Goal: Complete application form: Complete application form

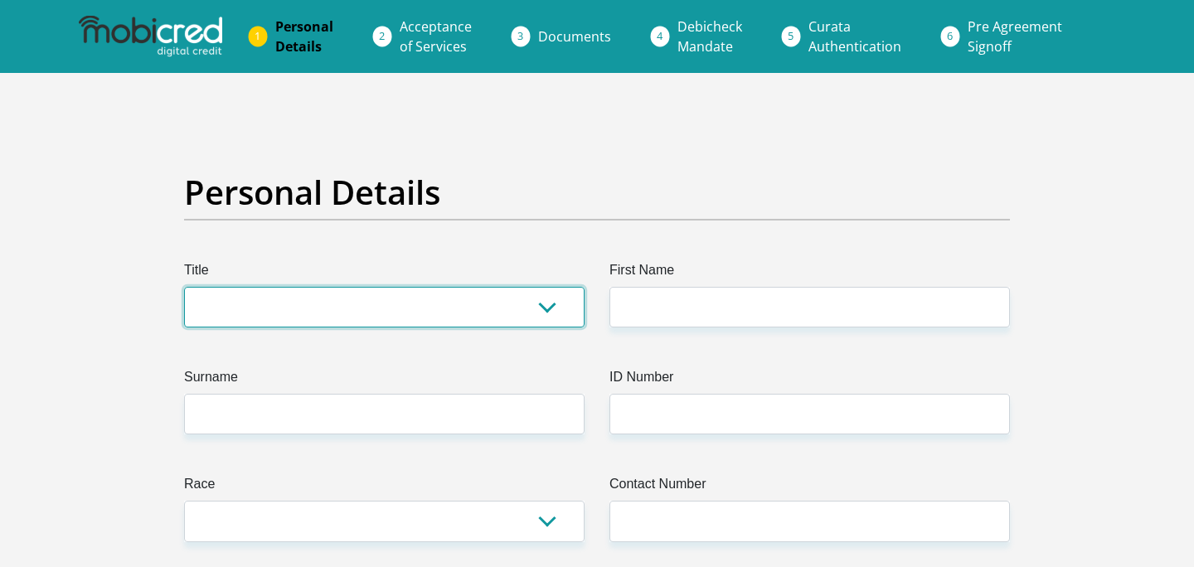
click at [453, 304] on select "Mr Ms Mrs Dr [PERSON_NAME]" at bounding box center [384, 307] width 400 height 41
select select "Ms"
click at [184, 287] on select "Mr Ms Mrs Dr [PERSON_NAME]" at bounding box center [384, 307] width 400 height 41
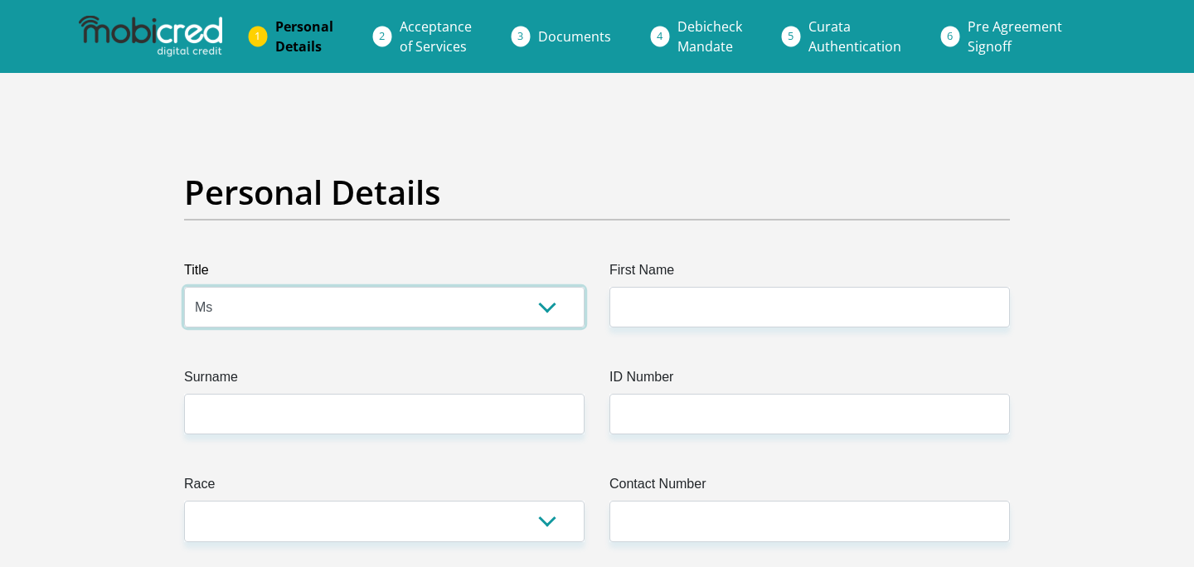
click at [271, 308] on select "Mr Ms Mrs Dr [PERSON_NAME]" at bounding box center [384, 307] width 400 height 41
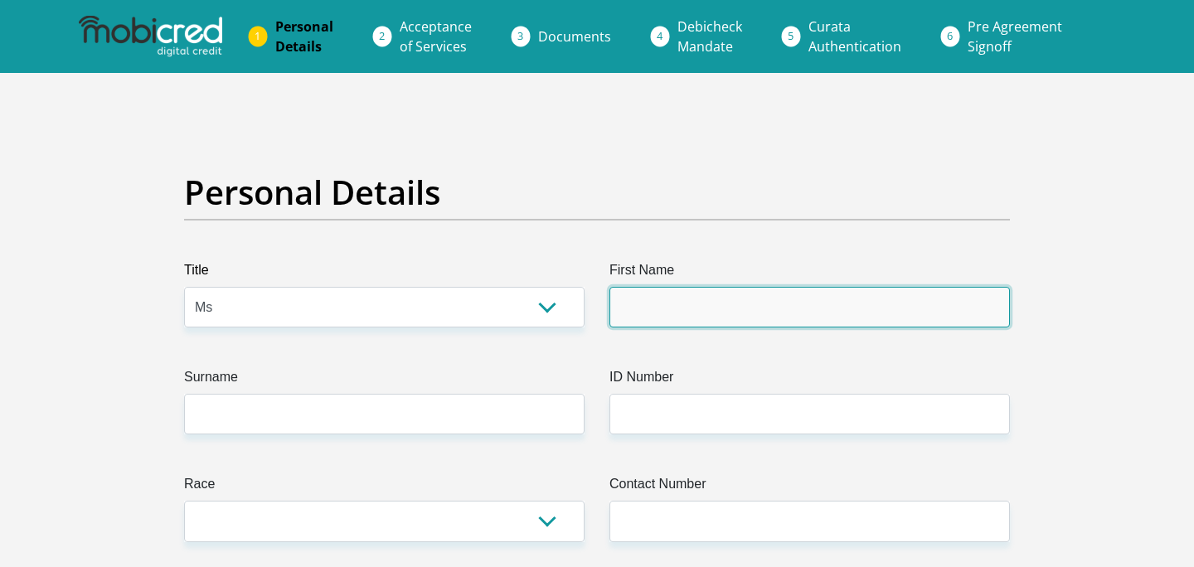
click at [696, 305] on input "First Name" at bounding box center [809, 307] width 400 height 41
type input "[PERSON_NAME]"
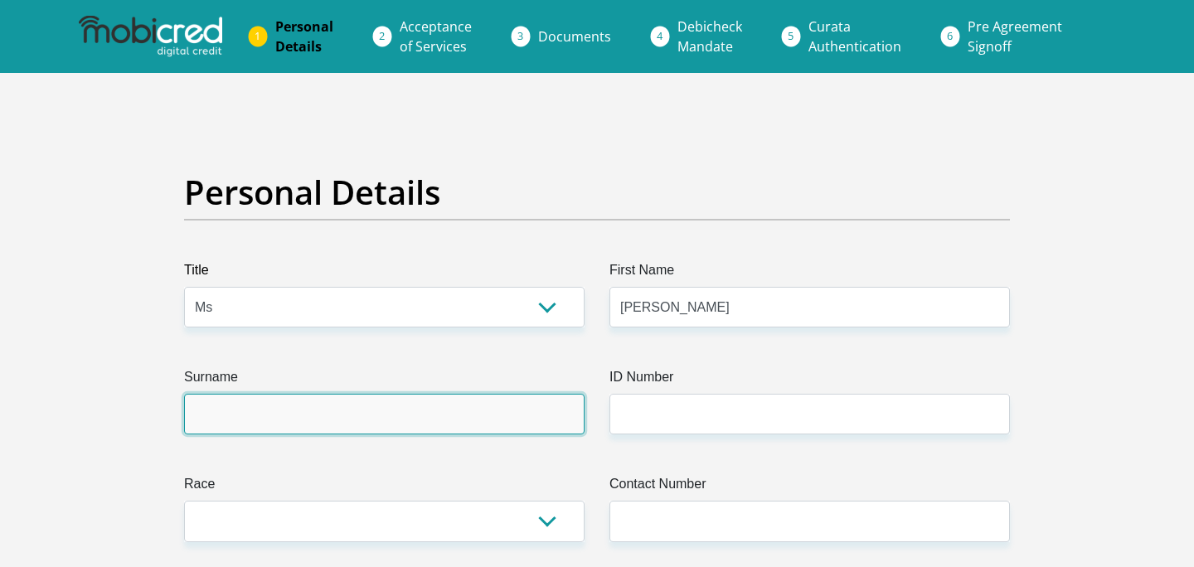
type input "Labuschagne"
type input "0764186369"
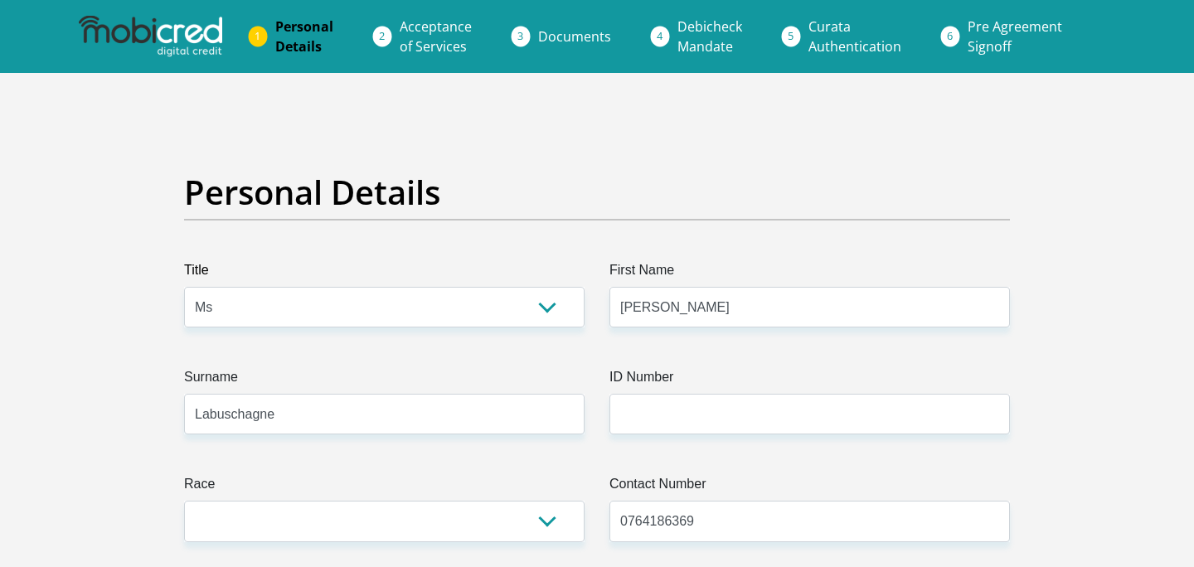
select select "ZAF"
type input "[STREET_ADDRESS]"
type input "[GEOGRAPHIC_DATA]"
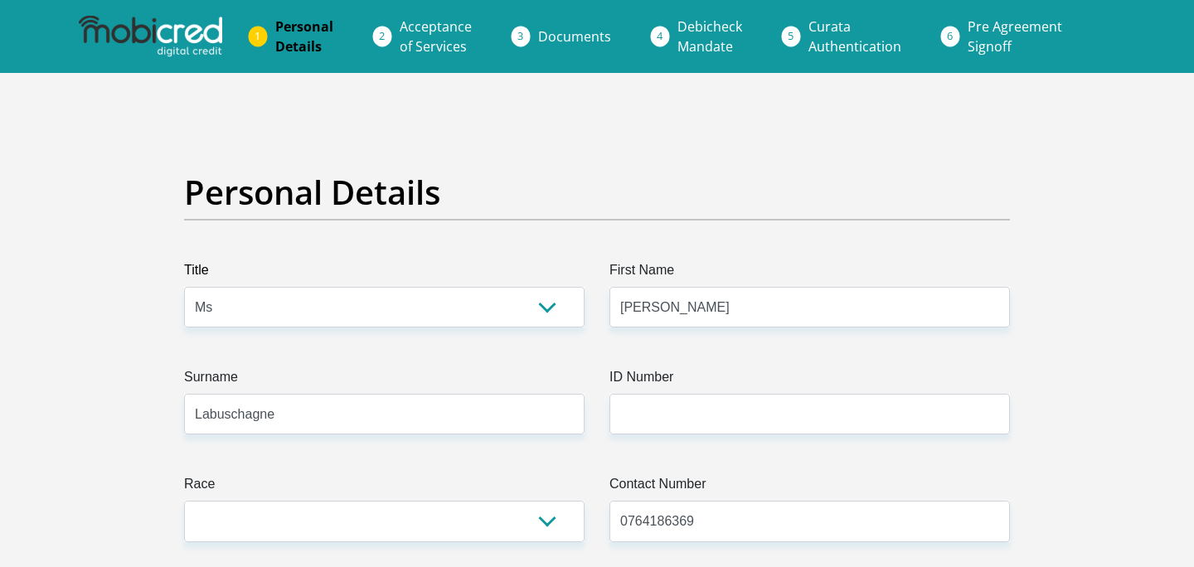
type input "7405"
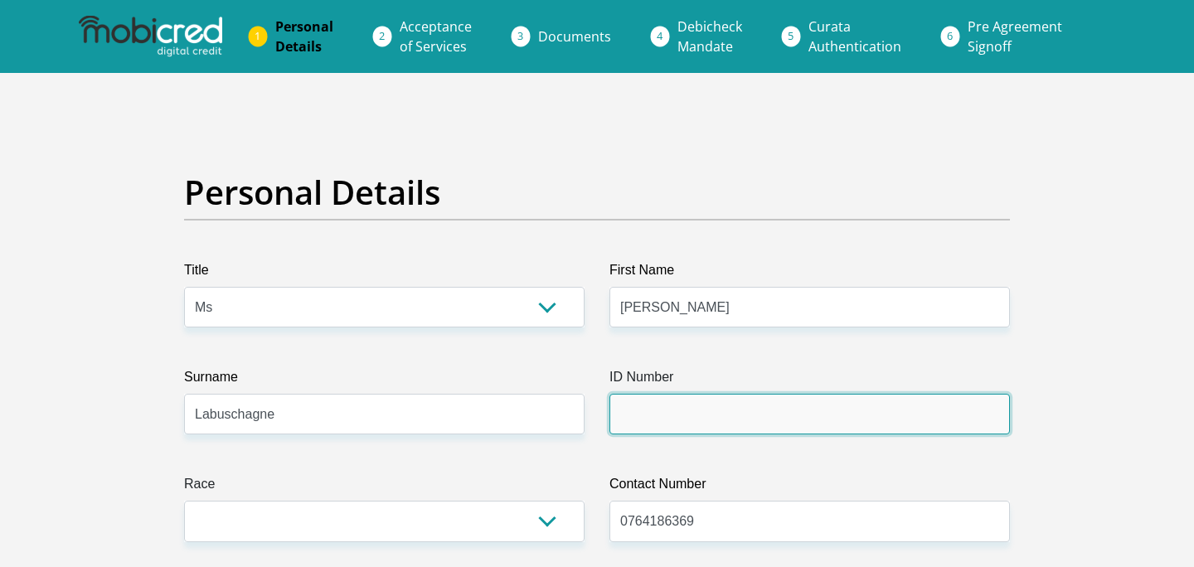
click at [740, 410] on input "ID Number" at bounding box center [809, 414] width 400 height 41
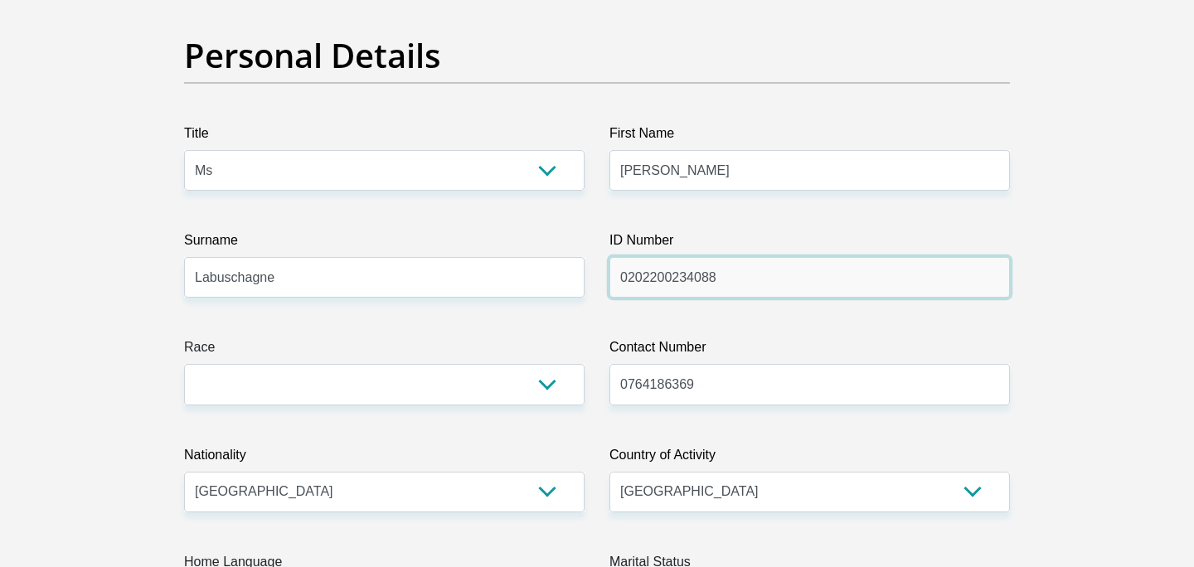
scroll to position [159, 0]
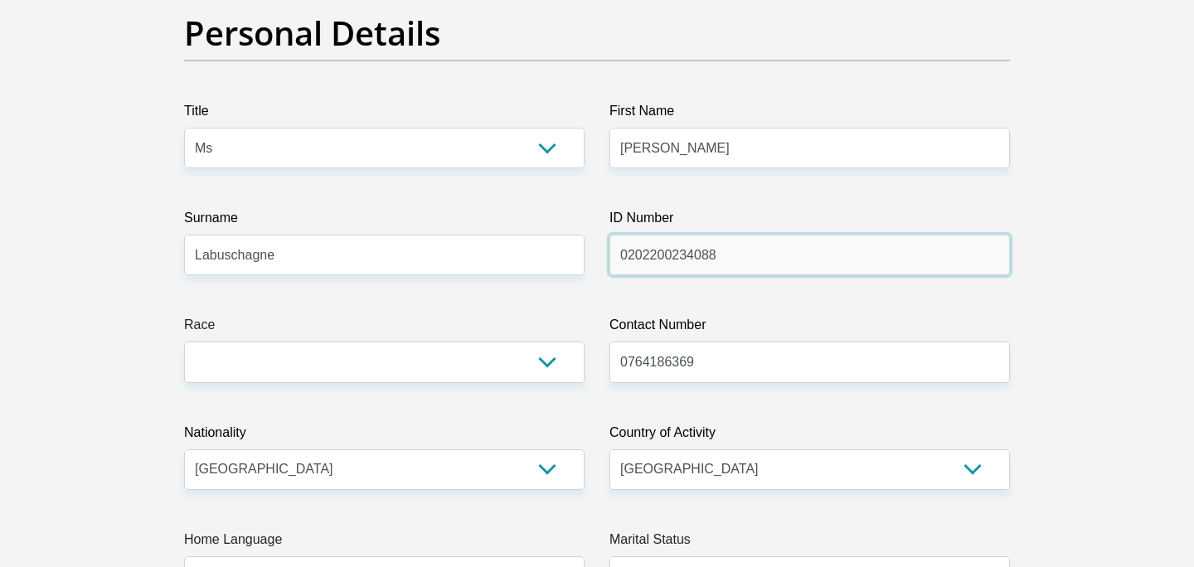
type input "0202200234088"
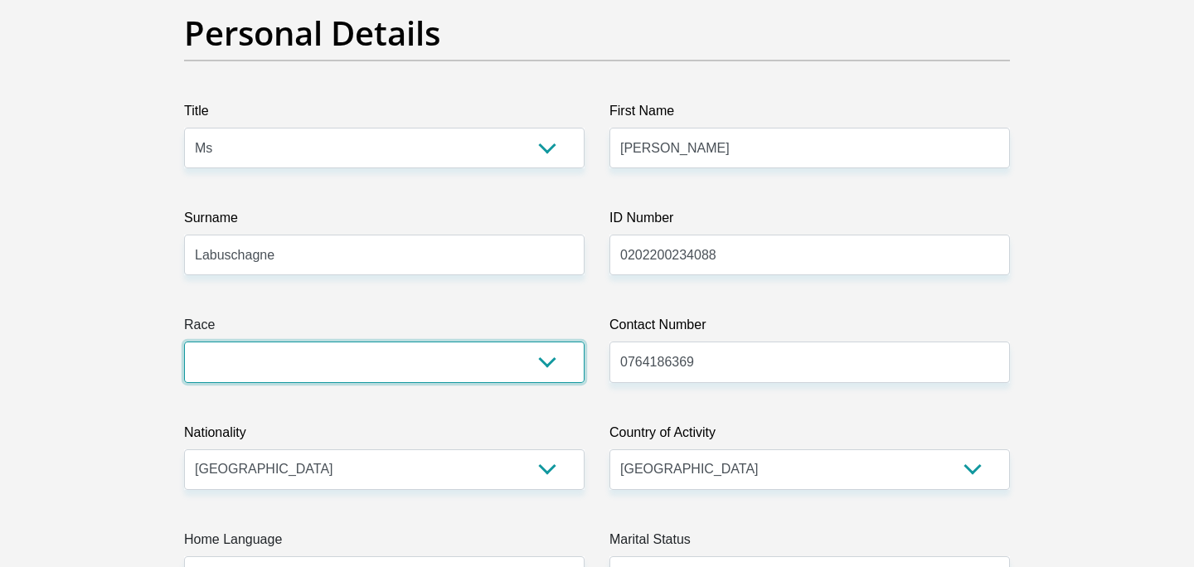
click at [516, 367] on select "Black Coloured Indian White Other" at bounding box center [384, 362] width 400 height 41
select select "4"
click at [184, 342] on select "Black Coloured Indian White Other" at bounding box center [384, 362] width 400 height 41
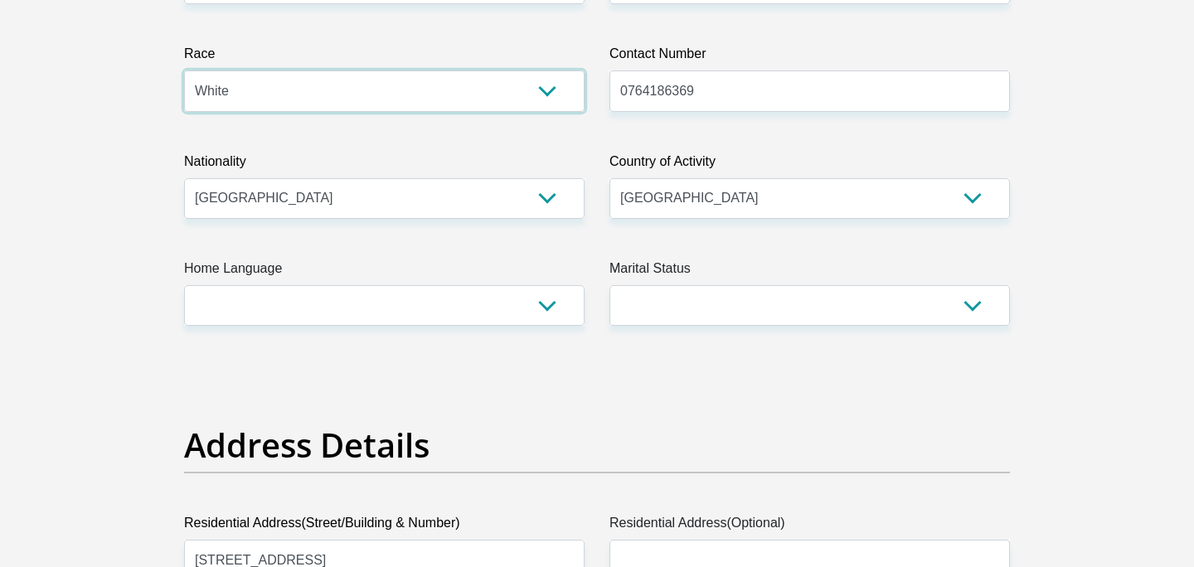
scroll to position [434, 0]
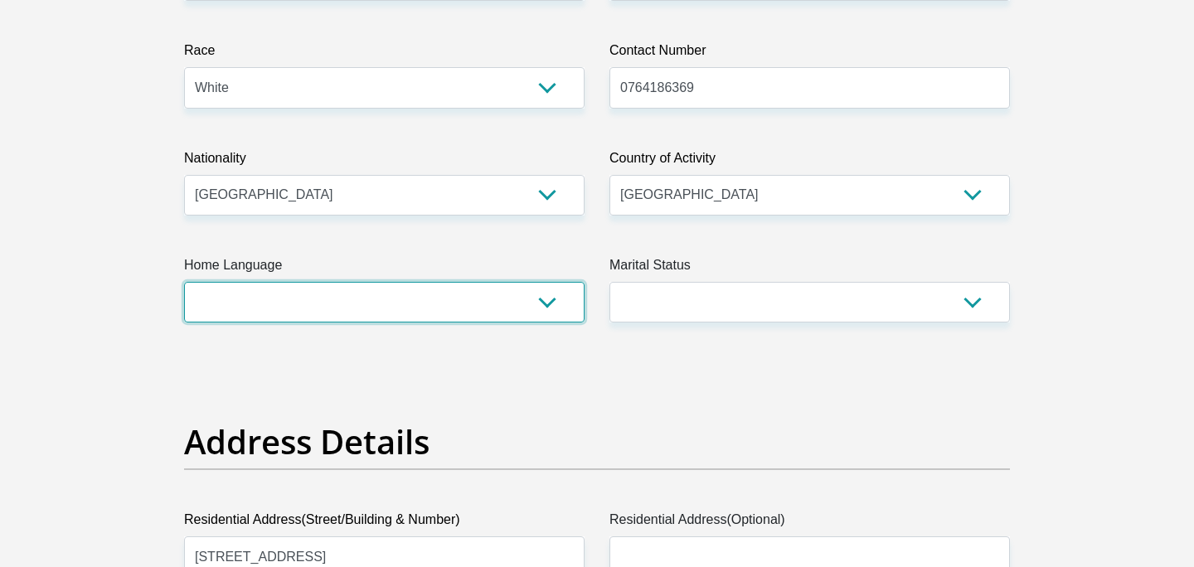
click at [478, 300] on select "Afrikaans English Sepedi South Ndebele Southern Sotho Swati Tsonga Tswana Venda…" at bounding box center [384, 302] width 400 height 41
select select "eng"
click at [184, 282] on select "Afrikaans English Sepedi South Ndebele Southern Sotho Swati Tsonga Tswana Venda…" at bounding box center [384, 302] width 400 height 41
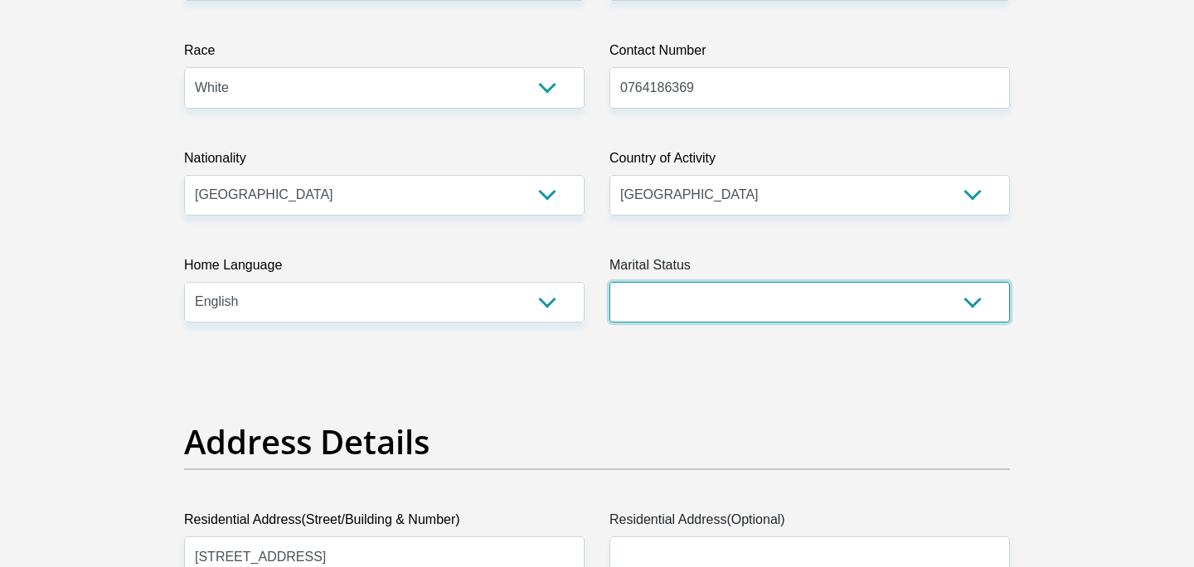
click at [727, 294] on select "Married ANC Single Divorced Widowed Married COP or Customary Law" at bounding box center [809, 302] width 400 height 41
select select "2"
click at [609, 282] on select "Married ANC Single Divorced Widowed Married COP or Customary Law" at bounding box center [809, 302] width 400 height 41
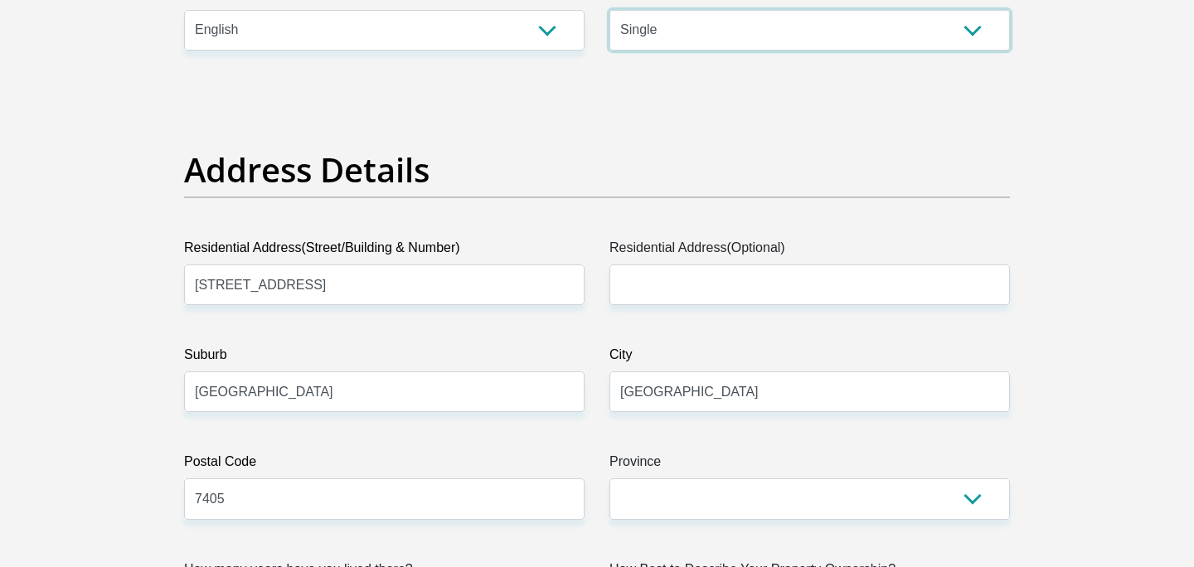
scroll to position [708, 0]
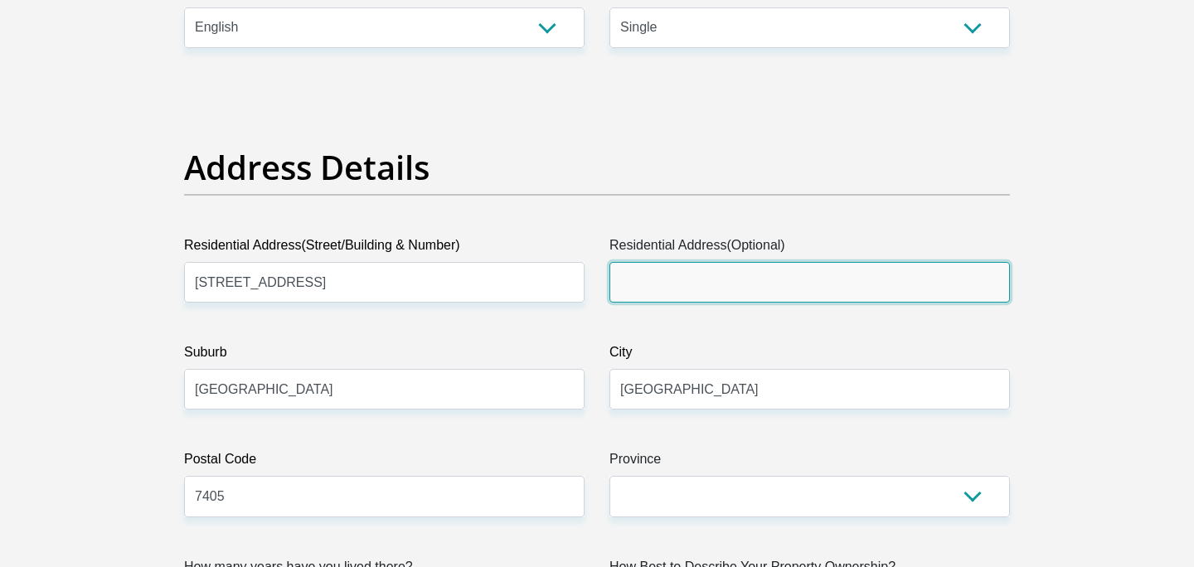
click at [658, 279] on input "Residential Address(Optional)" at bounding box center [809, 282] width 400 height 41
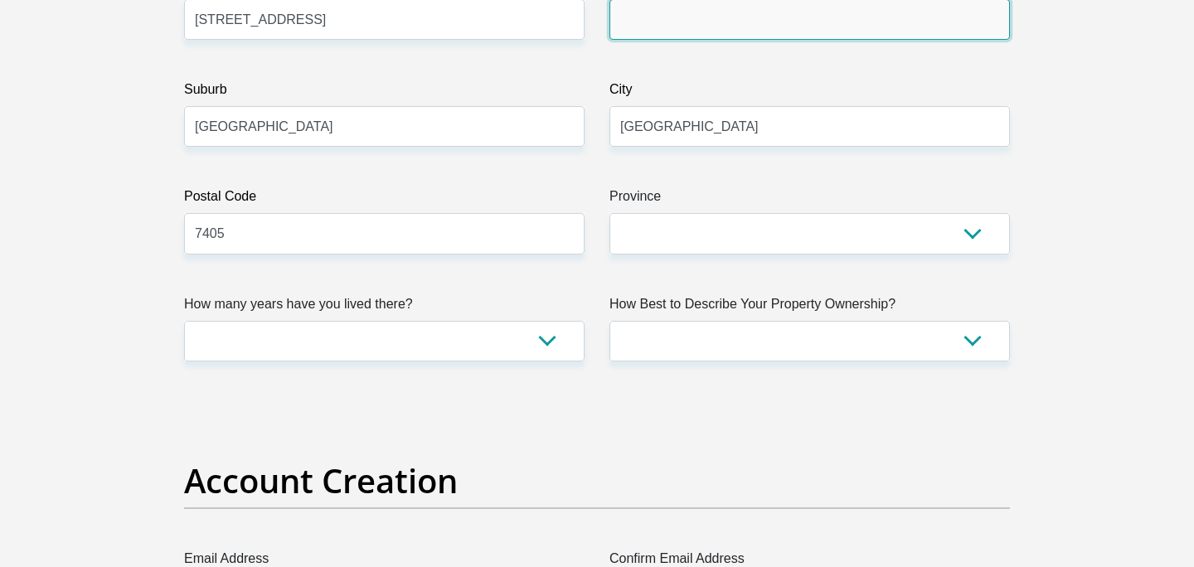
scroll to position [974, 0]
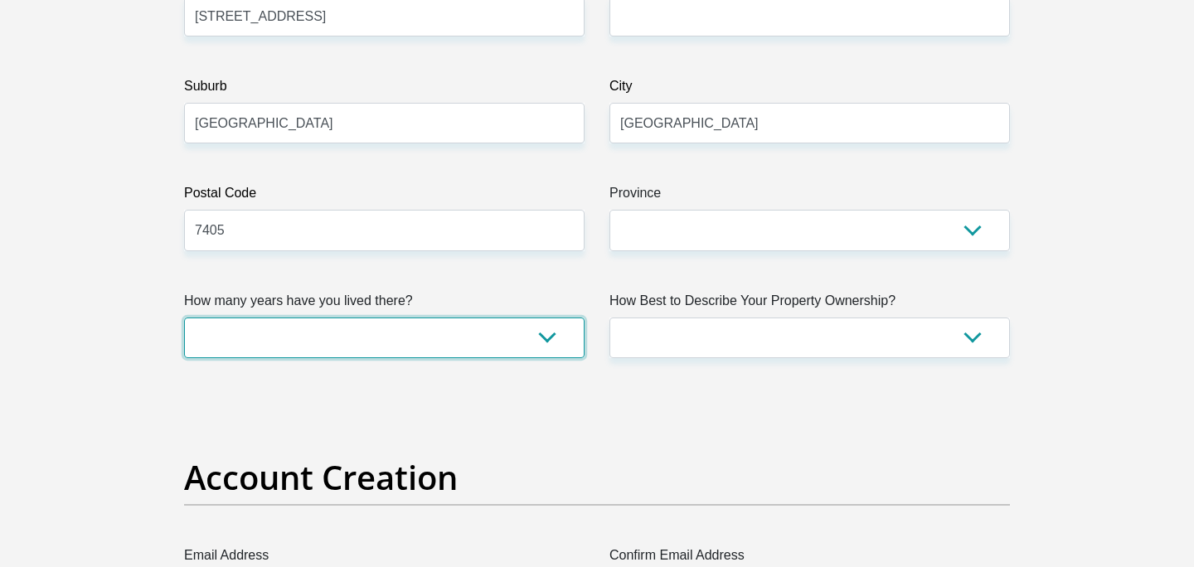
click at [546, 323] on select "less than 1 year 1-3 years 3-5 years 5+ years" at bounding box center [384, 338] width 400 height 41
select select "5"
click at [184, 318] on select "less than 1 year 1-3 years 3-5 years 5+ years" at bounding box center [384, 338] width 400 height 41
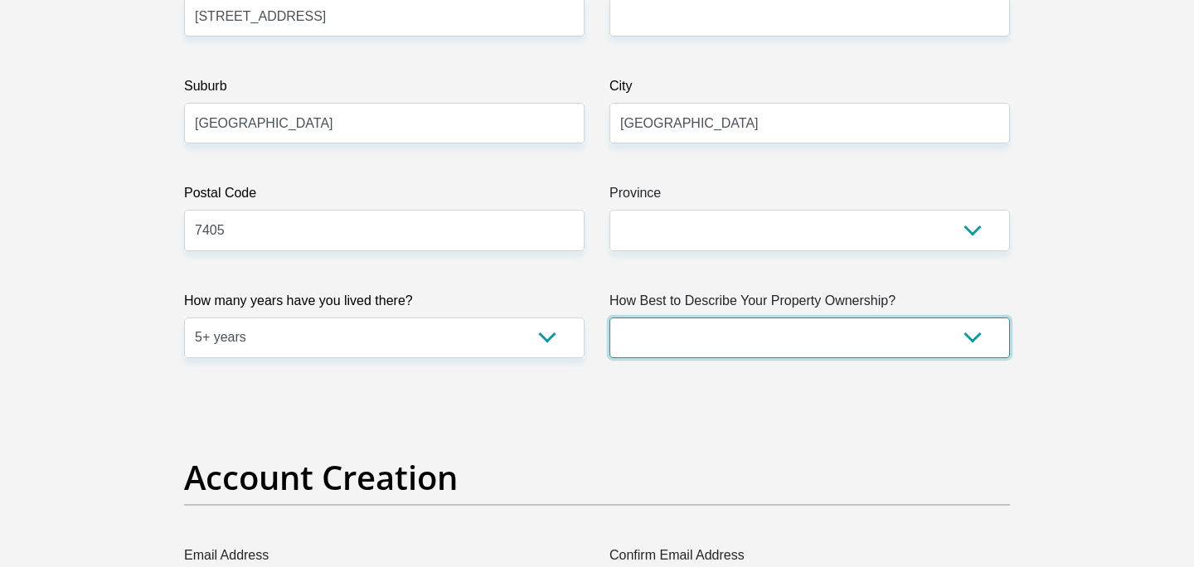
click at [666, 343] on select "Owned Rented Family Owned Company Dwelling" at bounding box center [809, 338] width 400 height 41
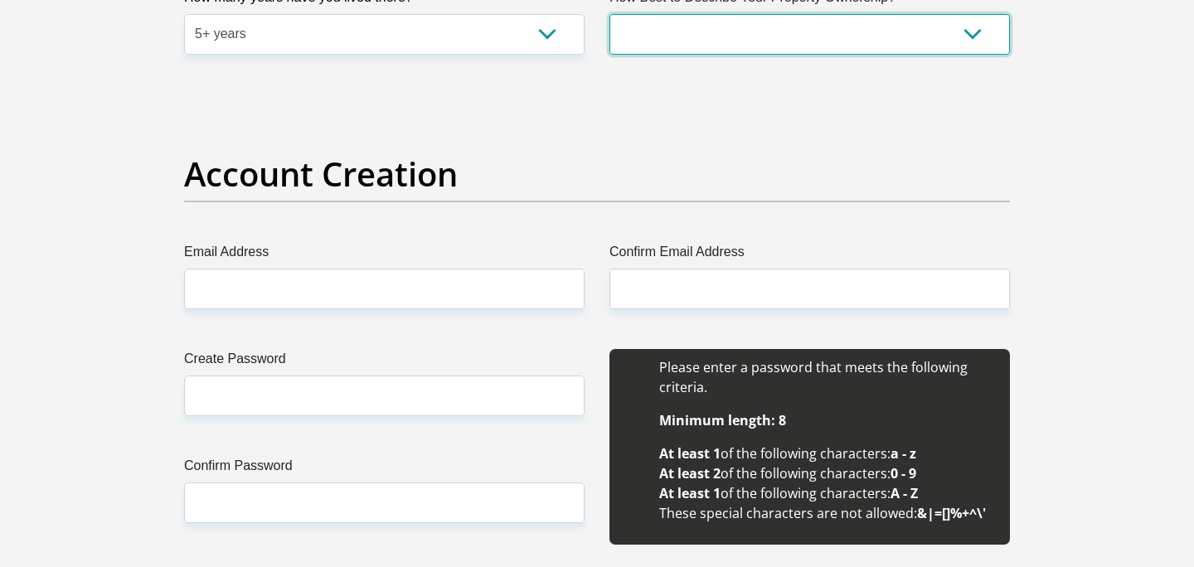
scroll to position [1288, 0]
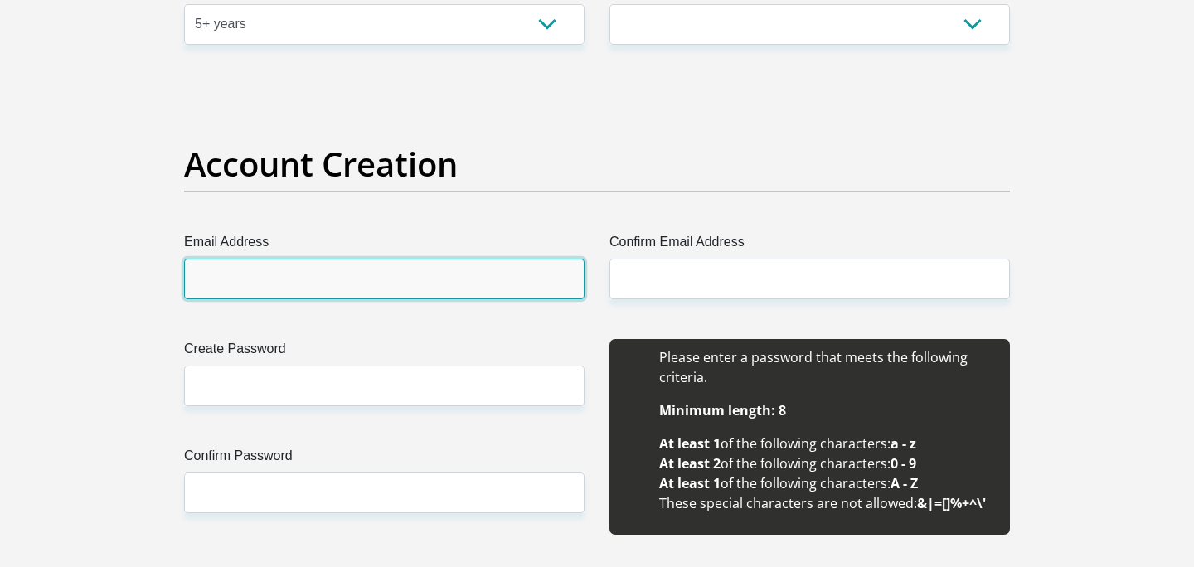
click at [436, 289] on input "Email Address" at bounding box center [384, 279] width 400 height 41
type input "[EMAIL_ADDRESS][DOMAIN_NAME]"
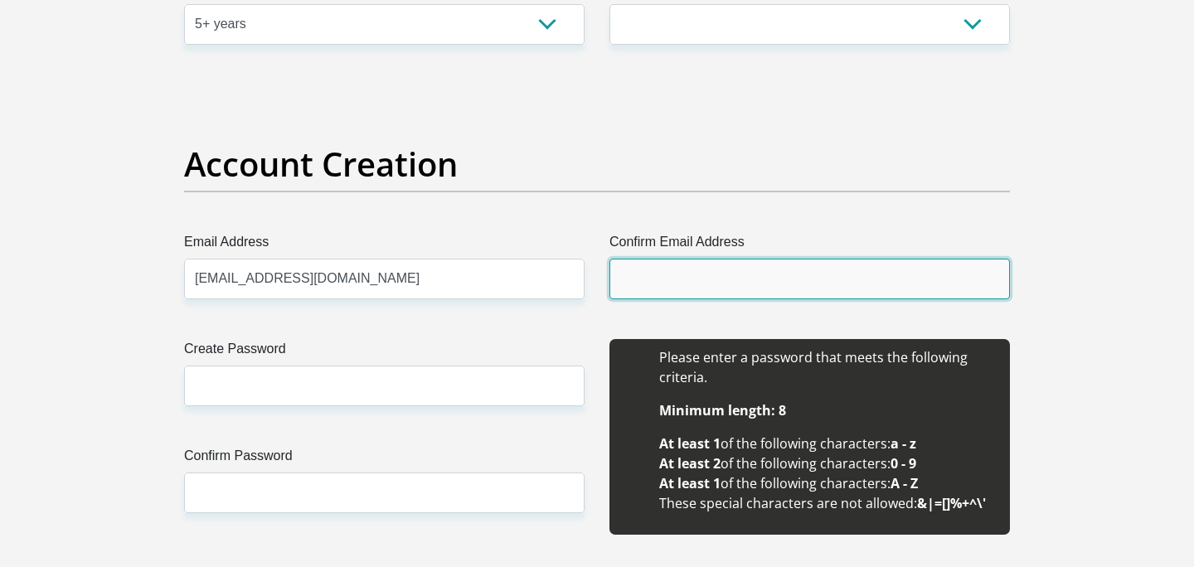
type input "[EMAIL_ADDRESS][DOMAIN_NAME]"
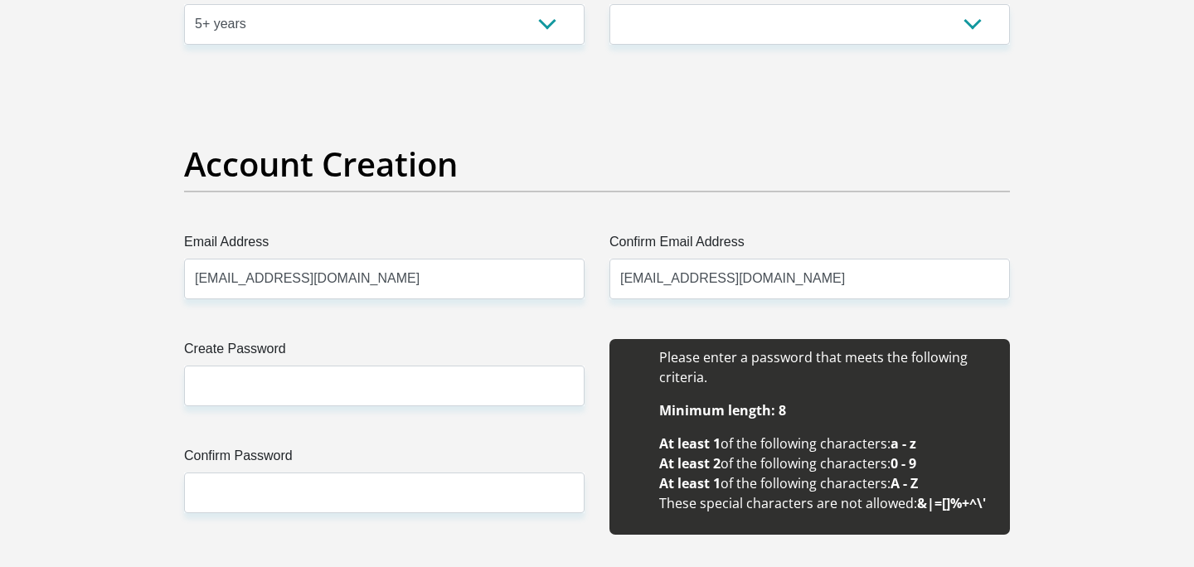
type input "[PERSON_NAME]"
type input "Labuschagne"
type input "0764186369"
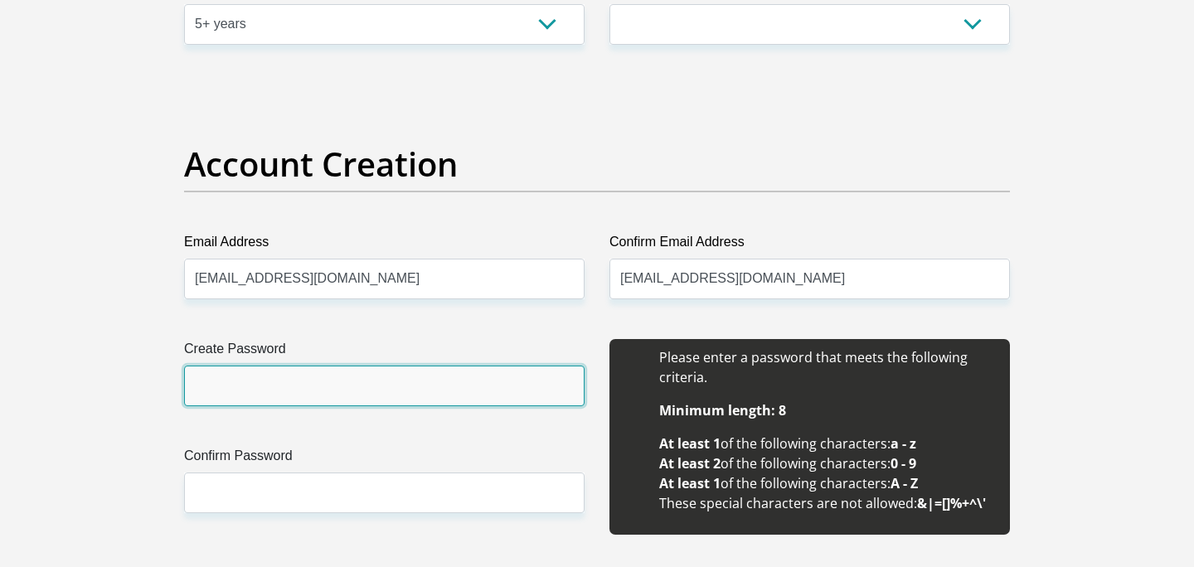
click at [394, 383] on input "Create Password" at bounding box center [384, 386] width 400 height 41
click at [395, 384] on input "Create Password" at bounding box center [384, 386] width 400 height 41
type input "G0dsG0tM3"
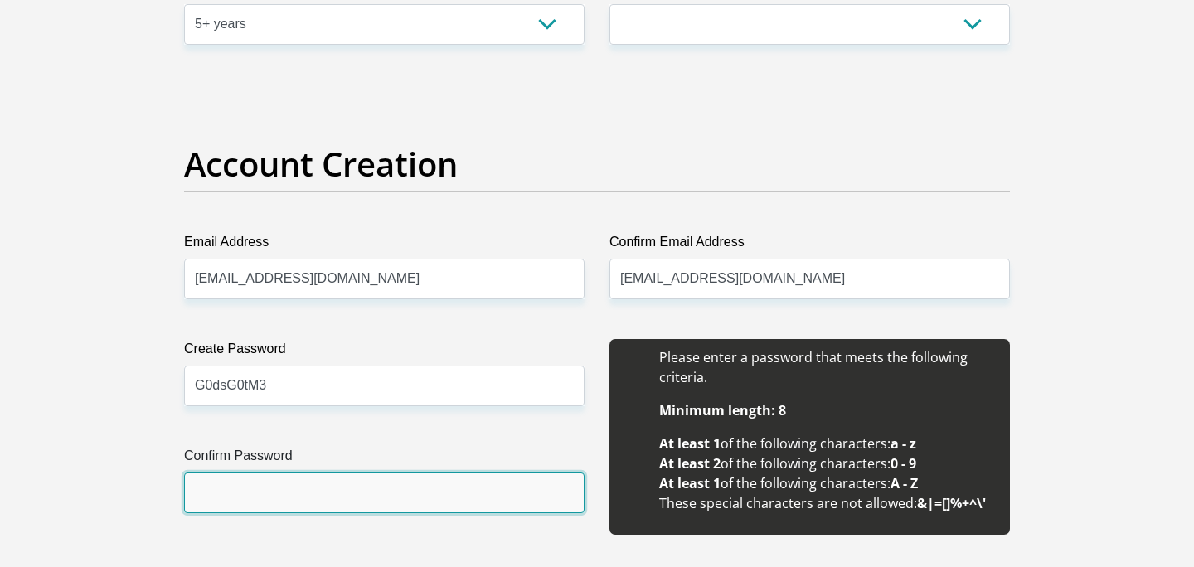
click at [299, 487] on input "Confirm Password" at bounding box center [384, 493] width 400 height 41
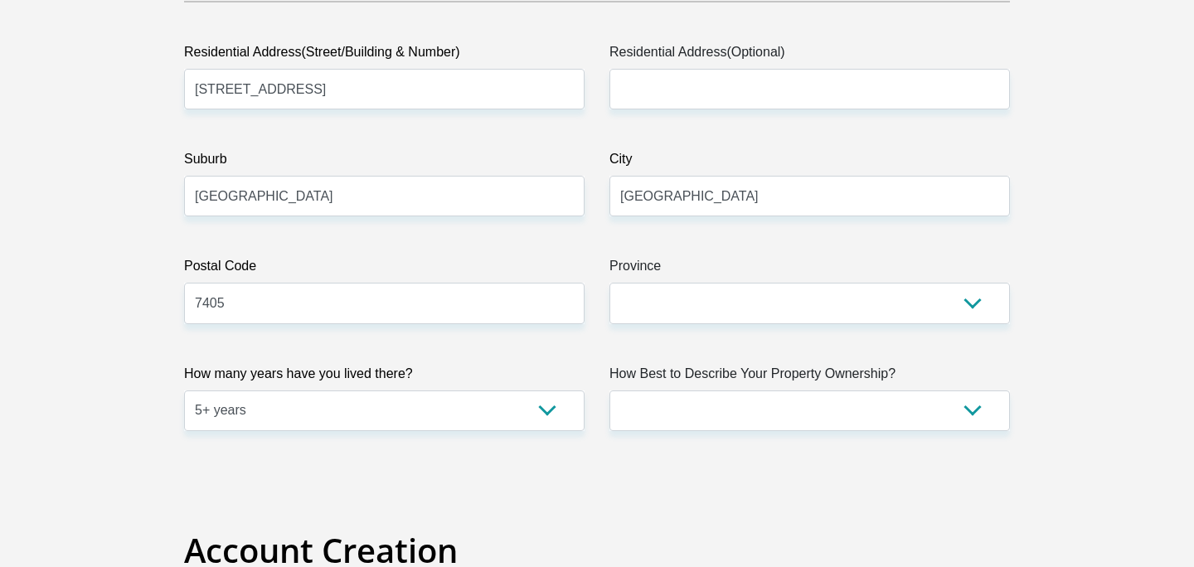
scroll to position [904, 0]
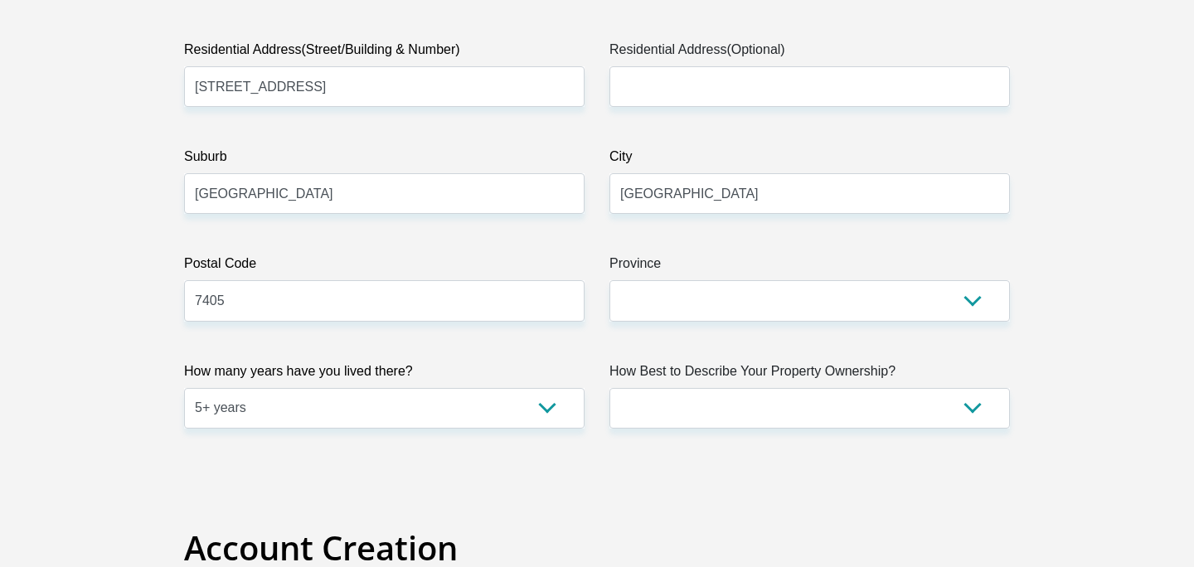
type input "G0dsG0tM3"
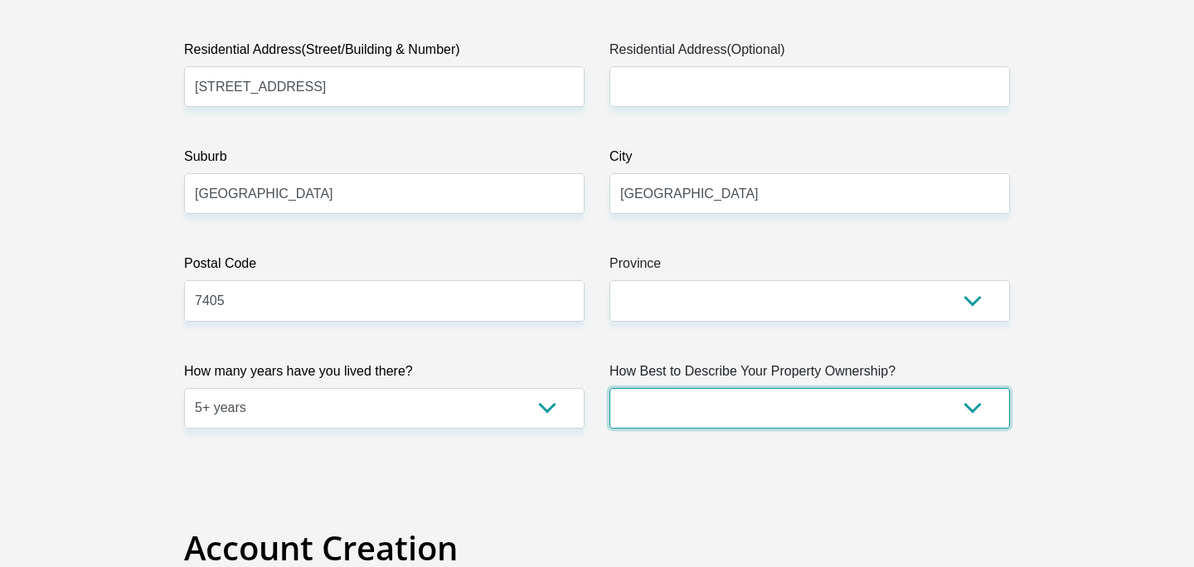
click at [695, 412] on select "Owned Rented Family Owned Company Dwelling" at bounding box center [809, 408] width 400 height 41
select select "parents"
click at [609, 388] on select "Owned Rented Family Owned Company Dwelling" at bounding box center [809, 408] width 400 height 41
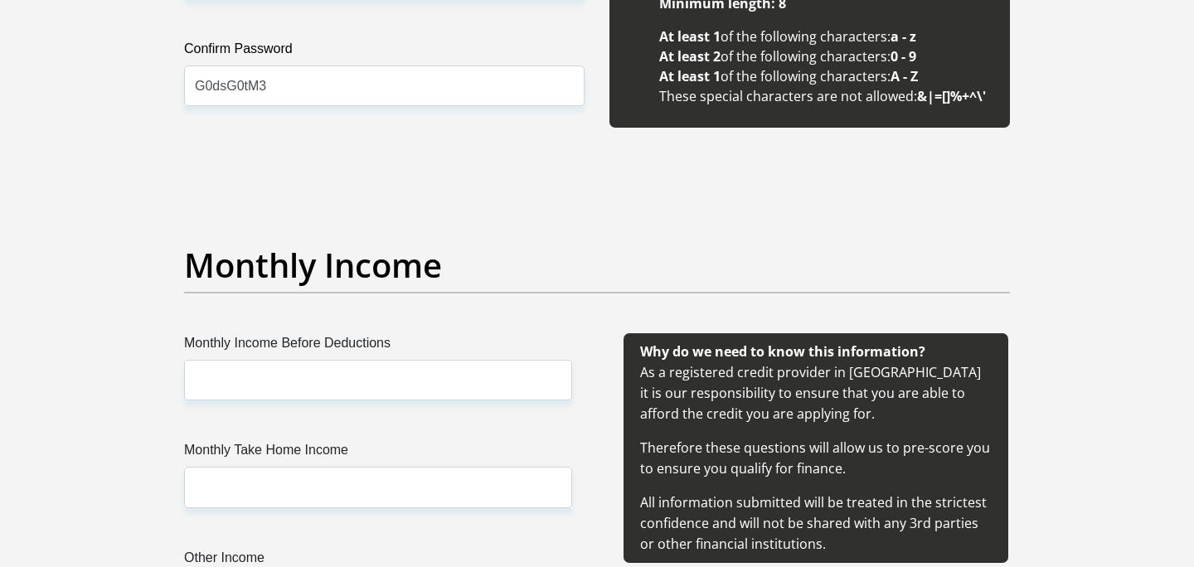
scroll to position [1706, 0]
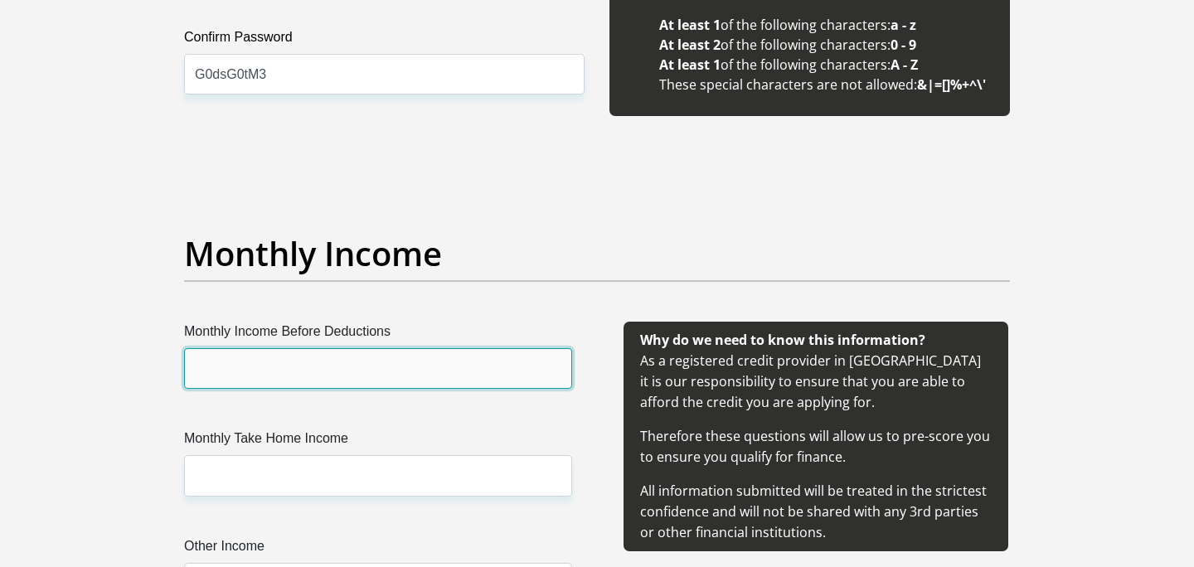
click at [491, 379] on input "Monthly Income Before Deductions" at bounding box center [378, 368] width 388 height 41
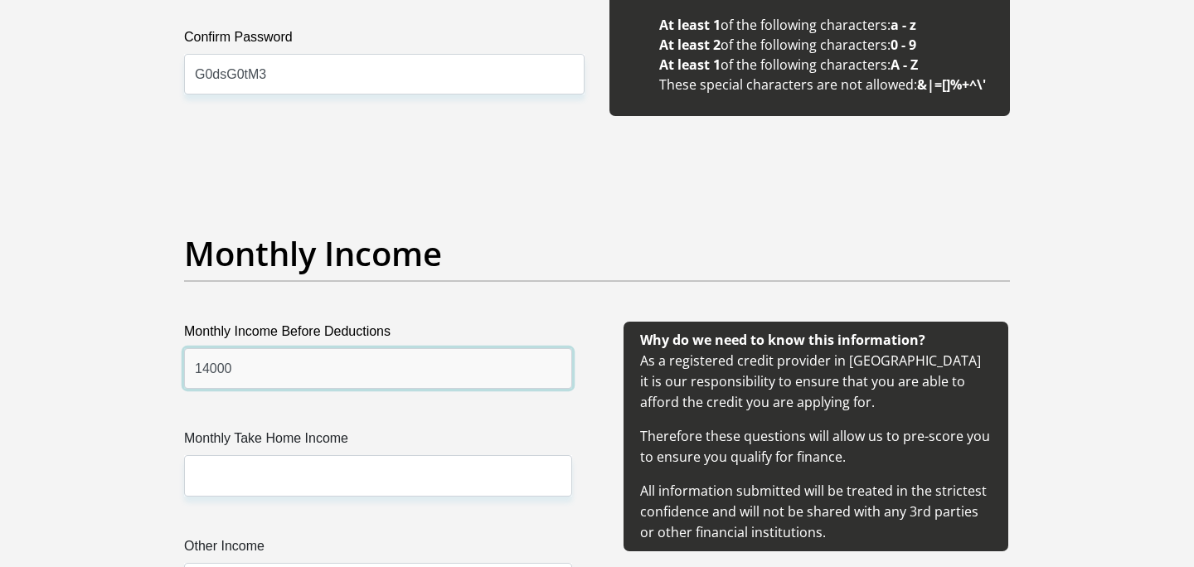
type input "14000"
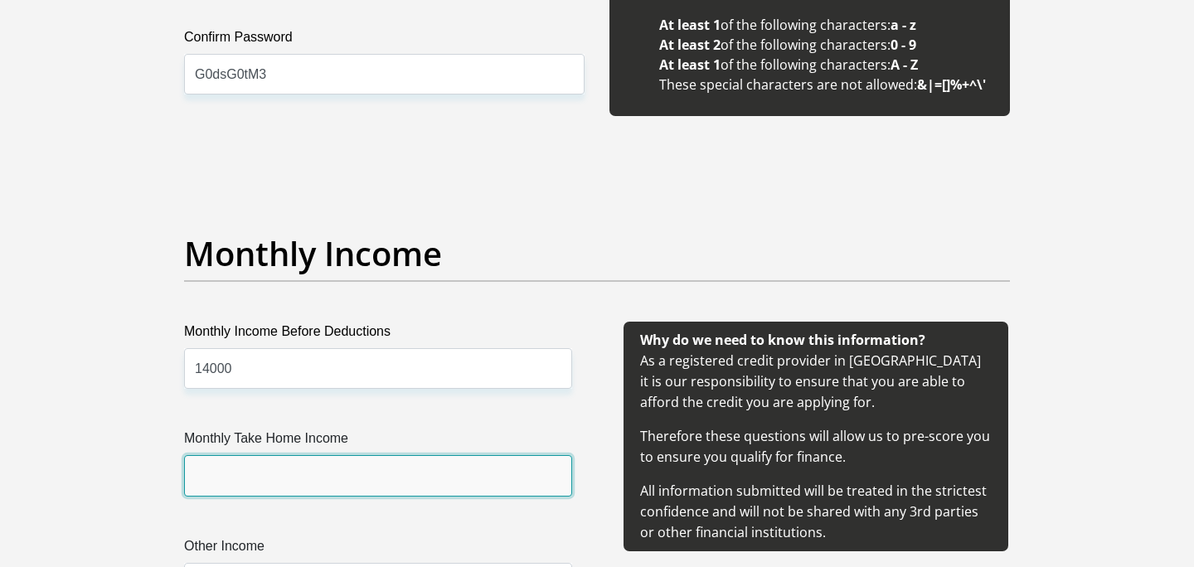
click at [415, 479] on input "Monthly Take Home Income" at bounding box center [378, 475] width 388 height 41
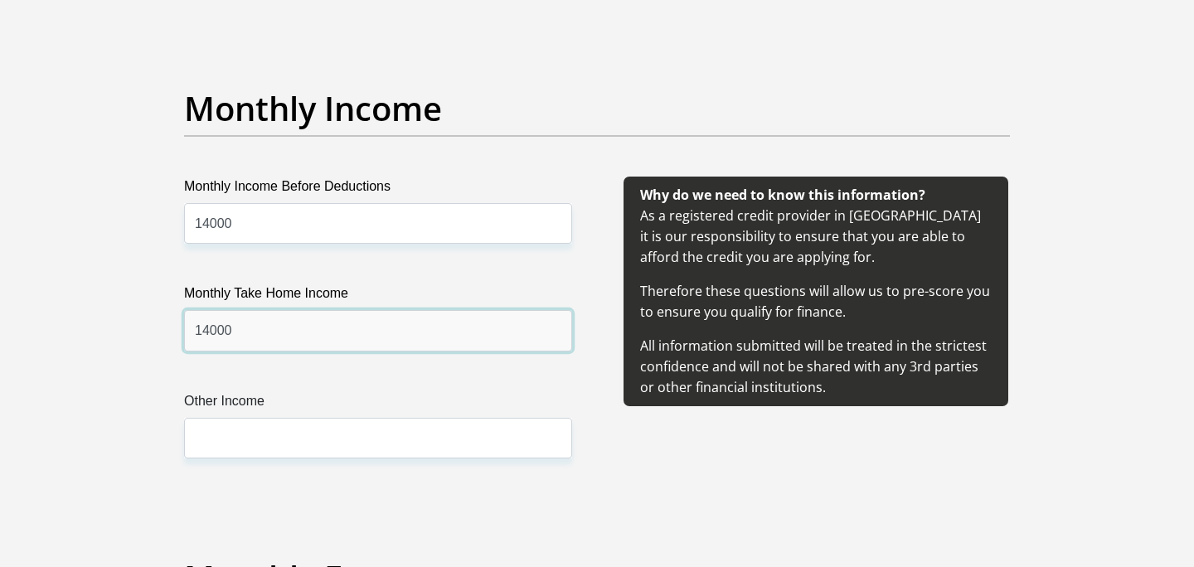
scroll to position [1883, 0]
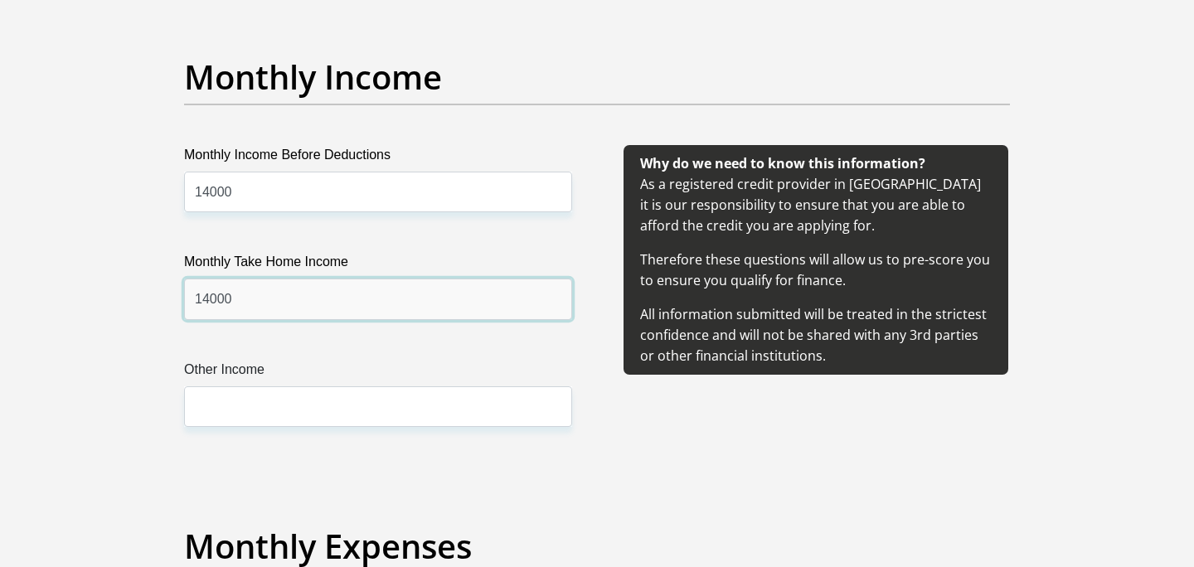
type input "14000"
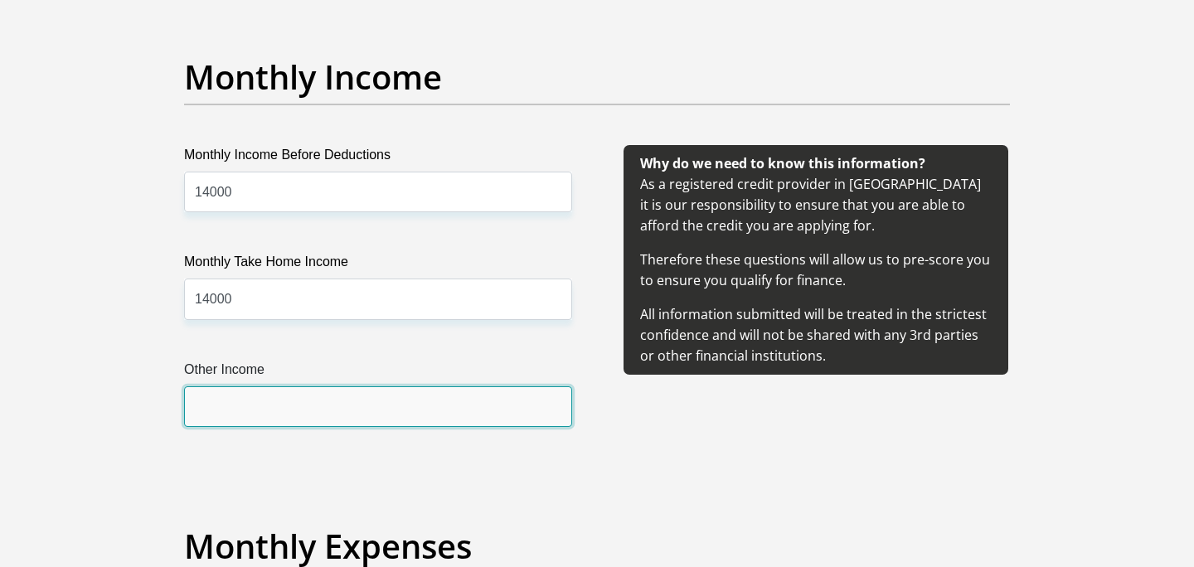
click at [366, 424] on input "Other Income" at bounding box center [378, 406] width 388 height 41
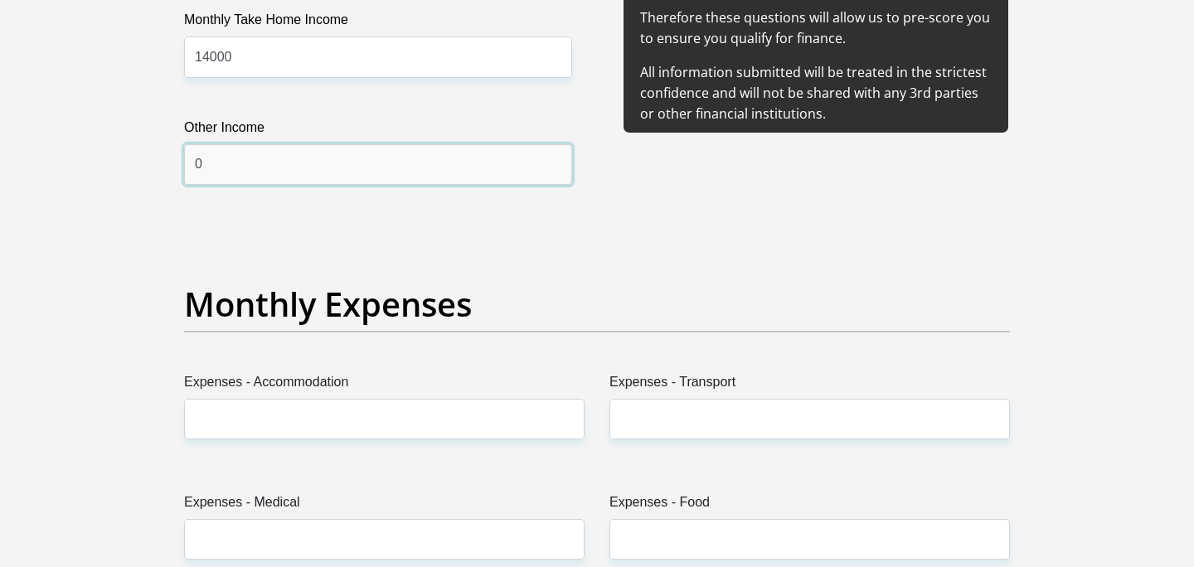
scroll to position [2133, 0]
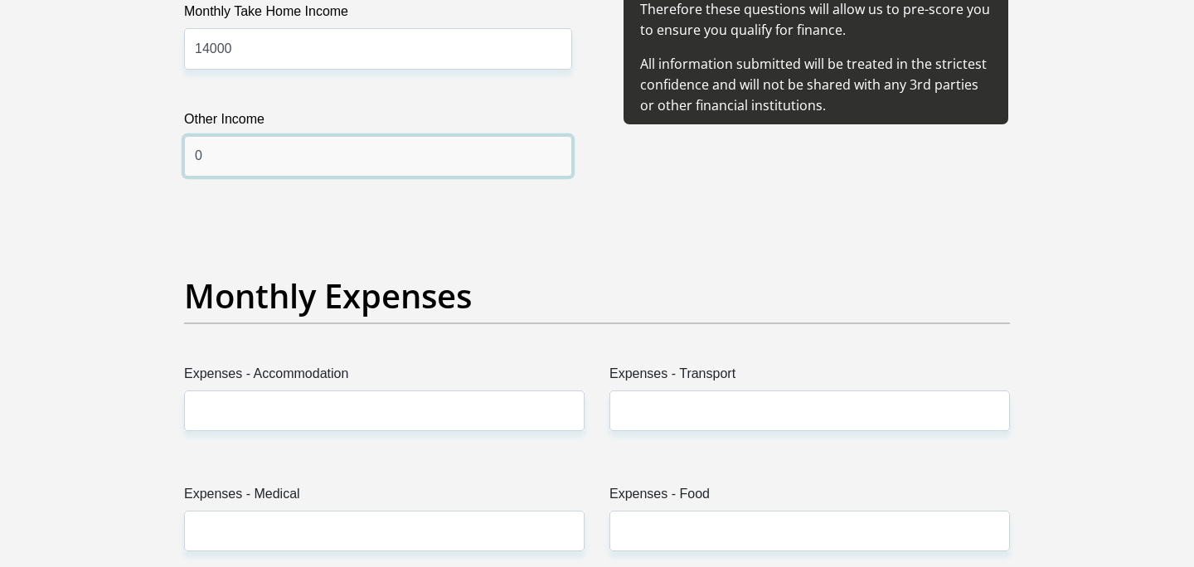
type input "0"
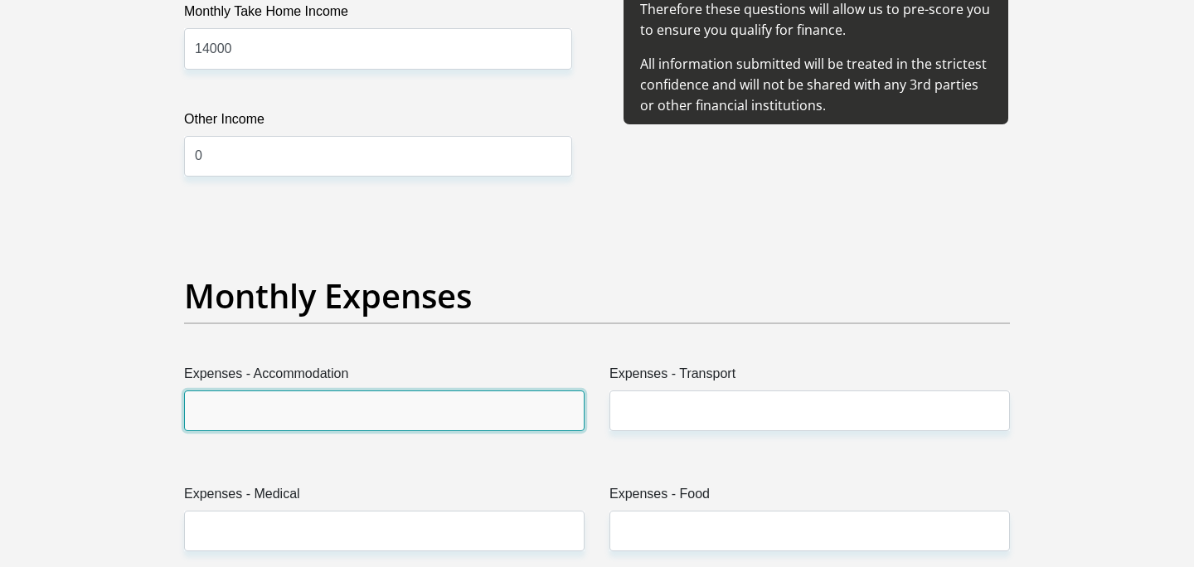
click at [380, 415] on input "Expenses - Accommodation" at bounding box center [384, 411] width 400 height 41
type input "0"
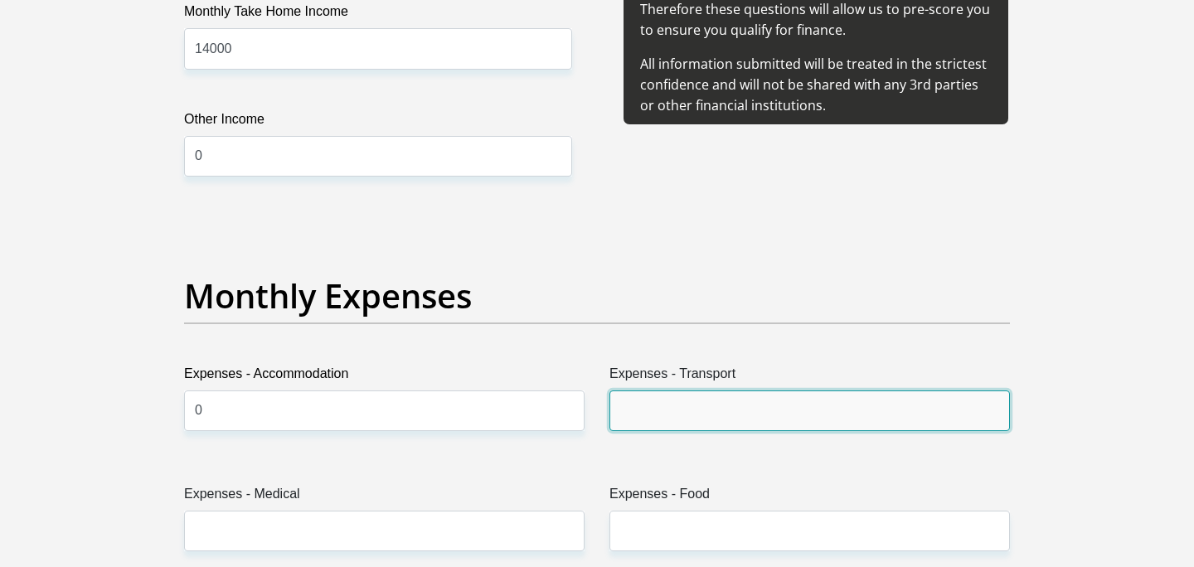
click at [643, 405] on input "Expenses - Transport" at bounding box center [809, 411] width 400 height 41
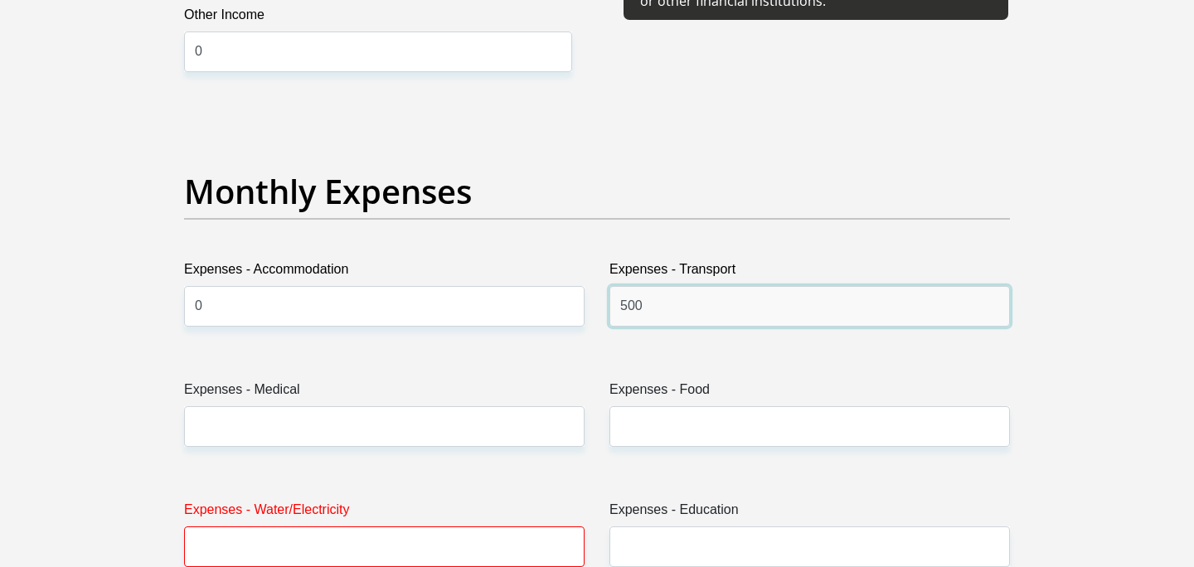
scroll to position [2241, 0]
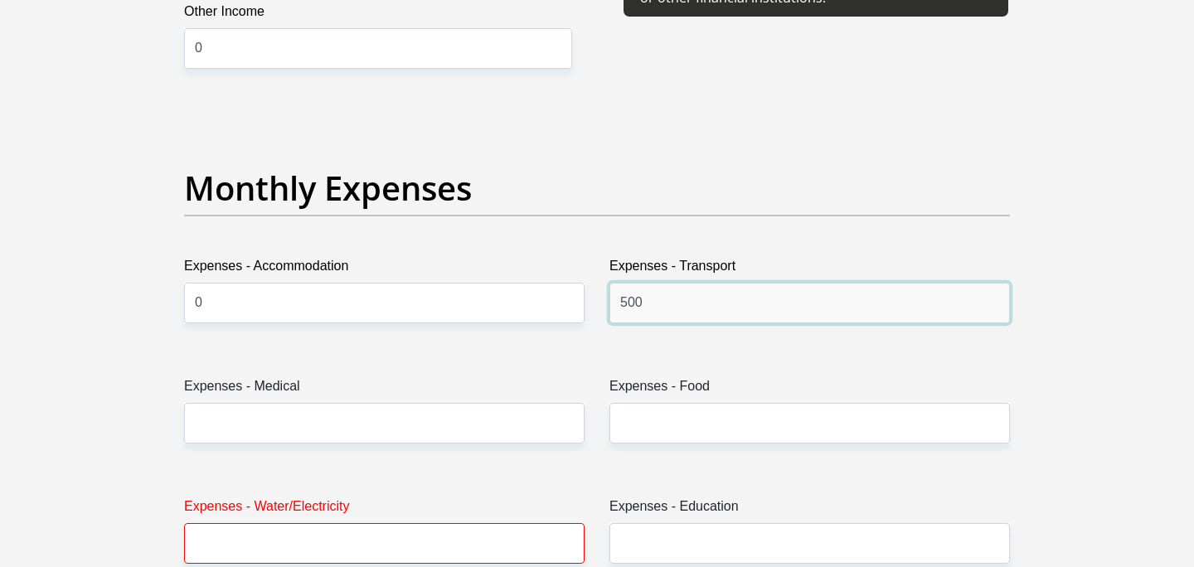
type input "500"
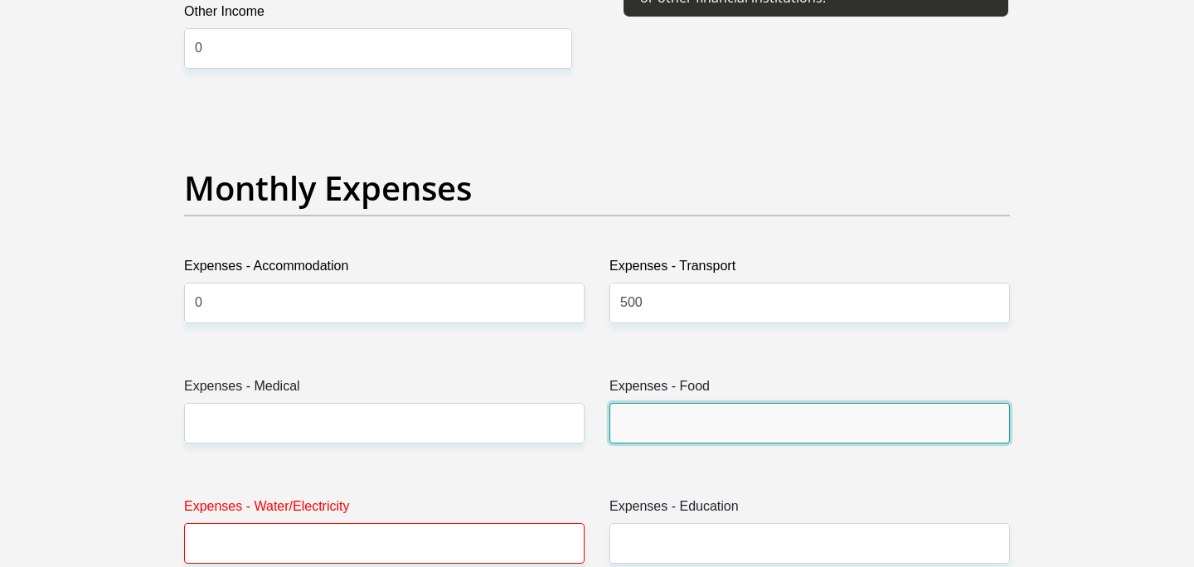
click at [663, 425] on input "Expenses - Food" at bounding box center [809, 423] width 400 height 41
type input "3000"
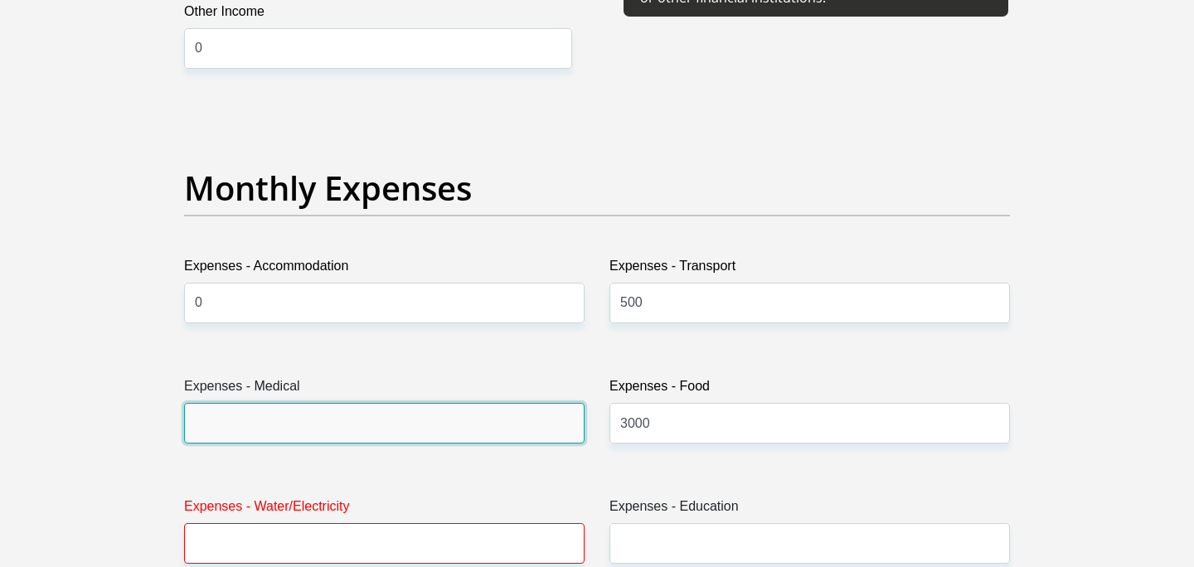
click at [457, 427] on input "Expenses - Medical" at bounding box center [384, 423] width 400 height 41
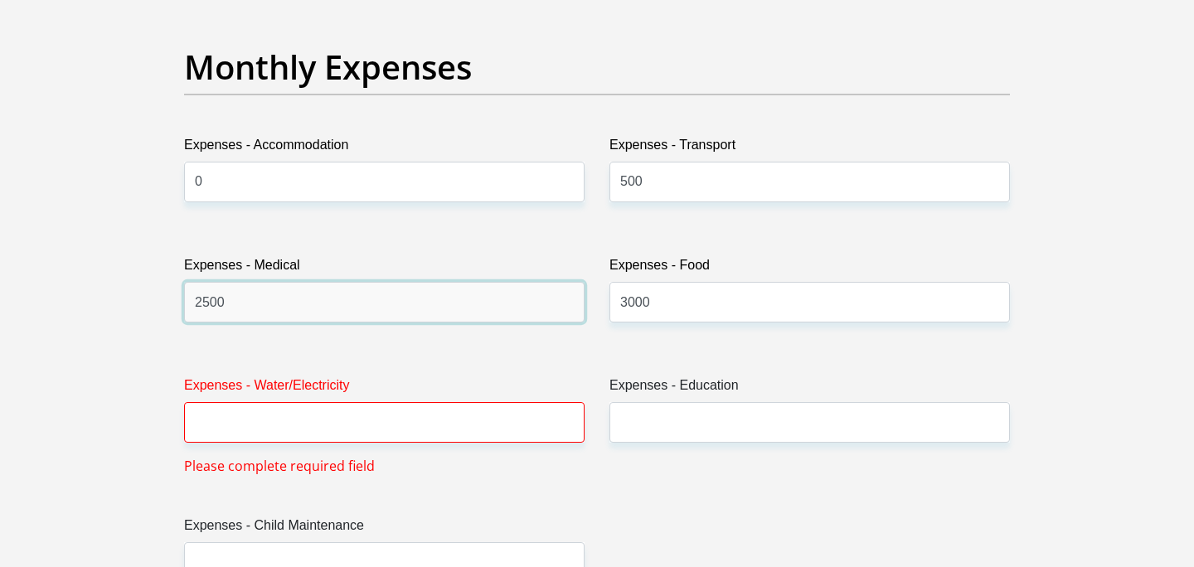
scroll to position [2392, 0]
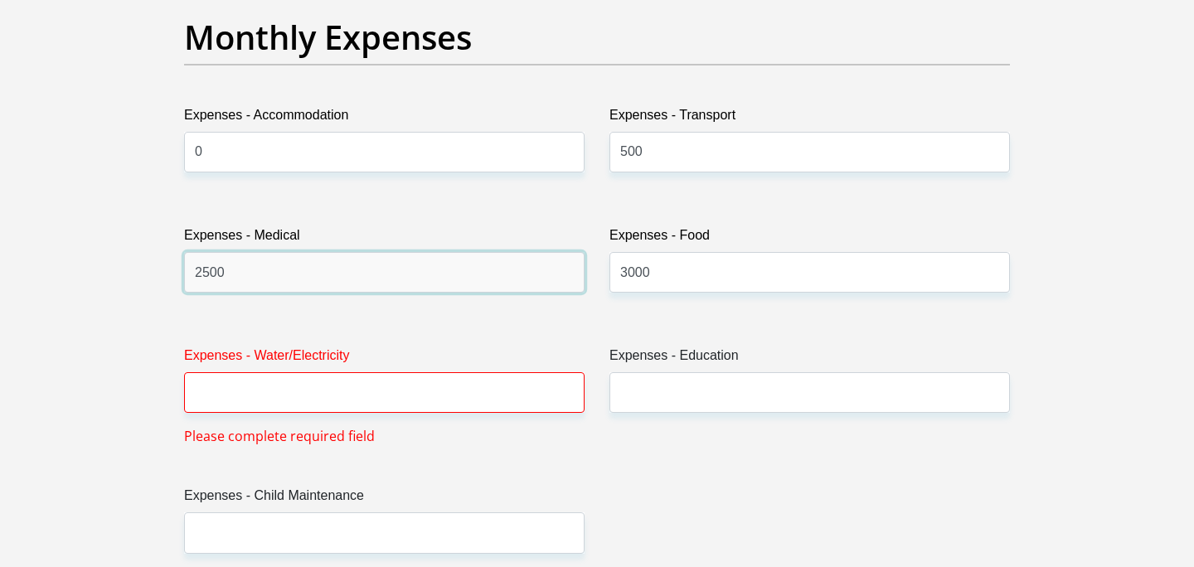
type input "2500"
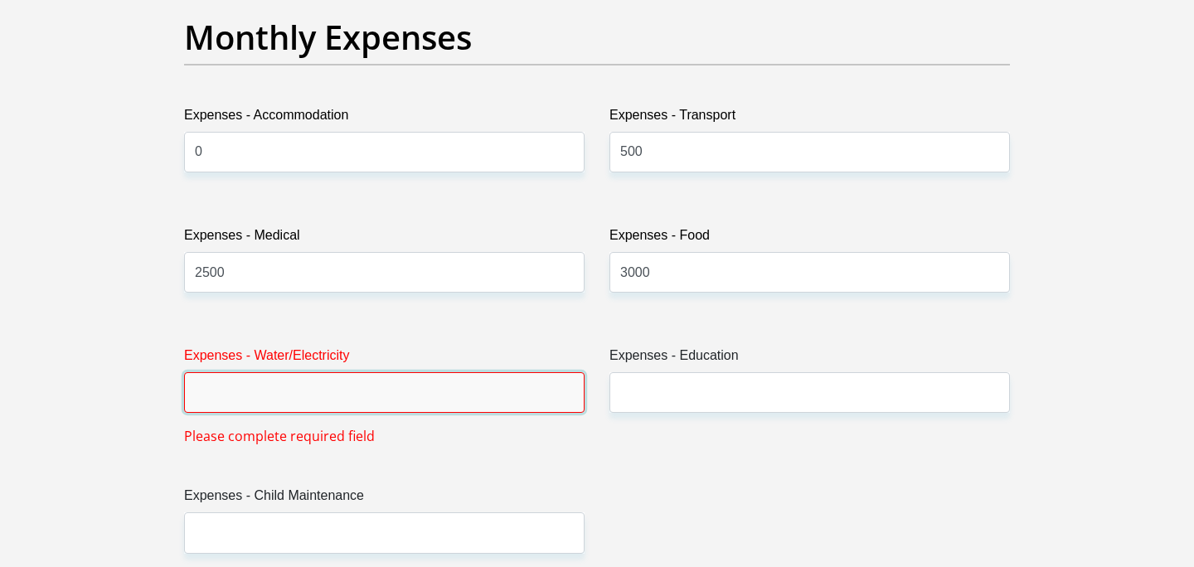
click at [478, 399] on input "Expenses - Water/Electricity" at bounding box center [384, 392] width 400 height 41
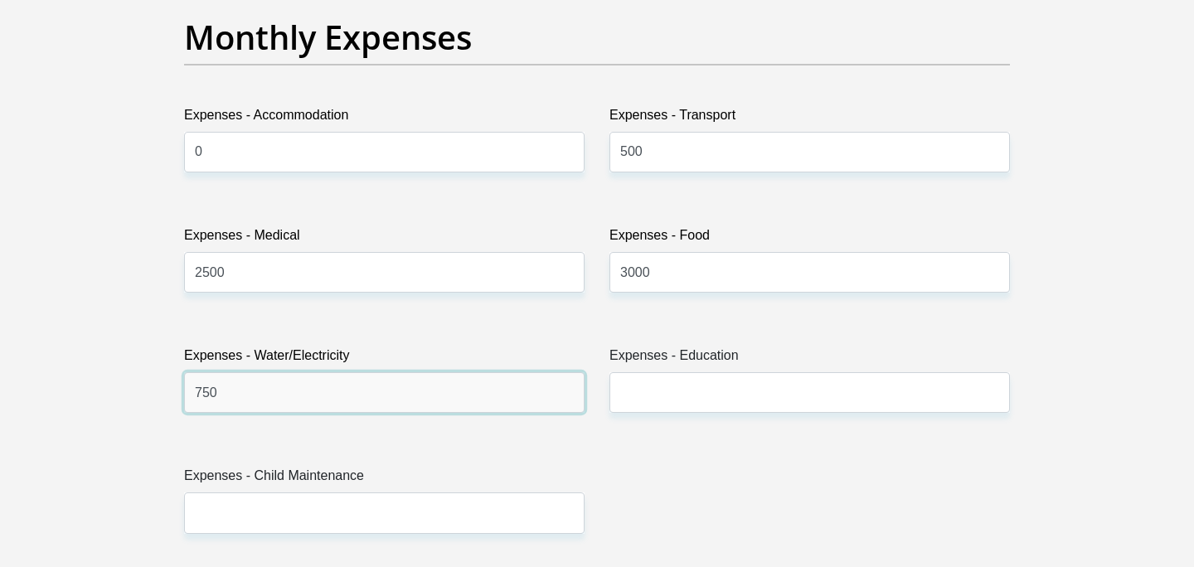
type input "750"
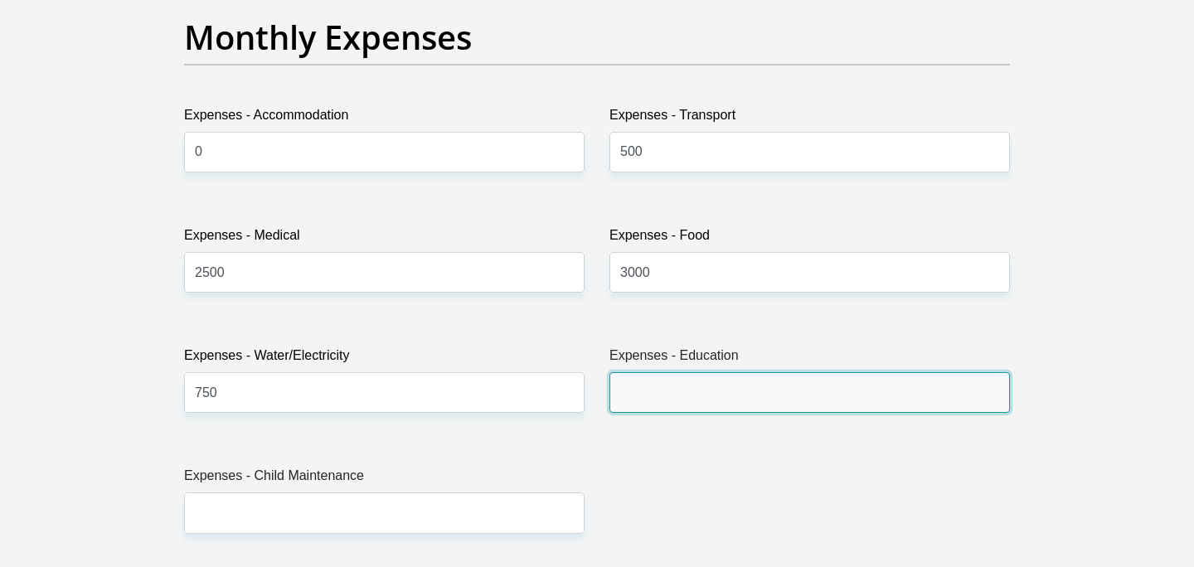
click at [642, 394] on input "Expenses - Education" at bounding box center [809, 392] width 400 height 41
type input "0"
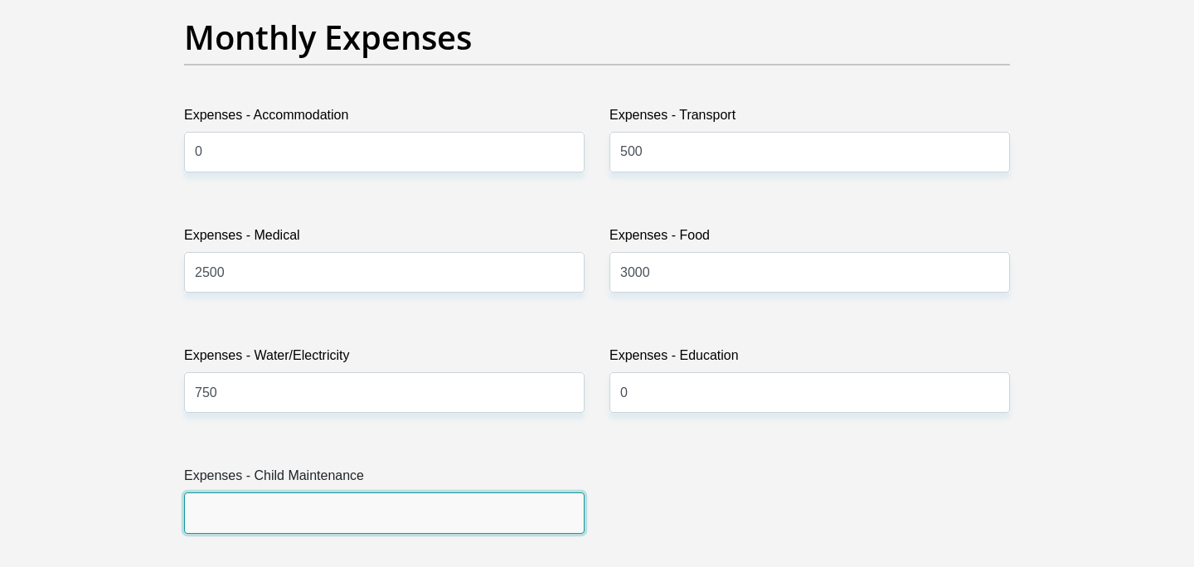
click at [506, 502] on input "Expenses - Child Maintenance" at bounding box center [384, 513] width 400 height 41
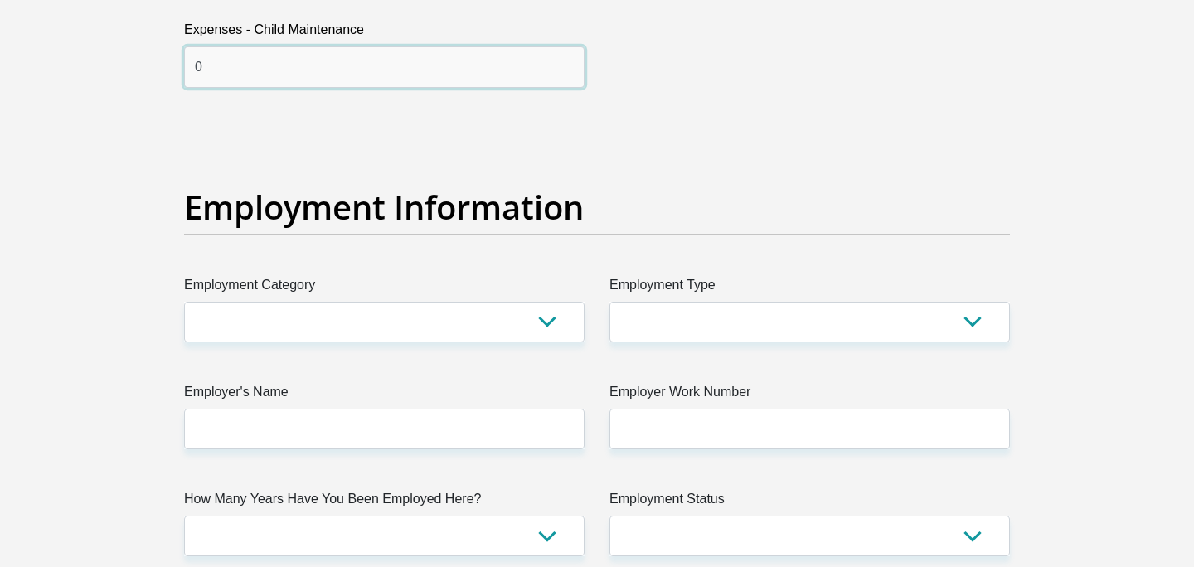
scroll to position [2858, 0]
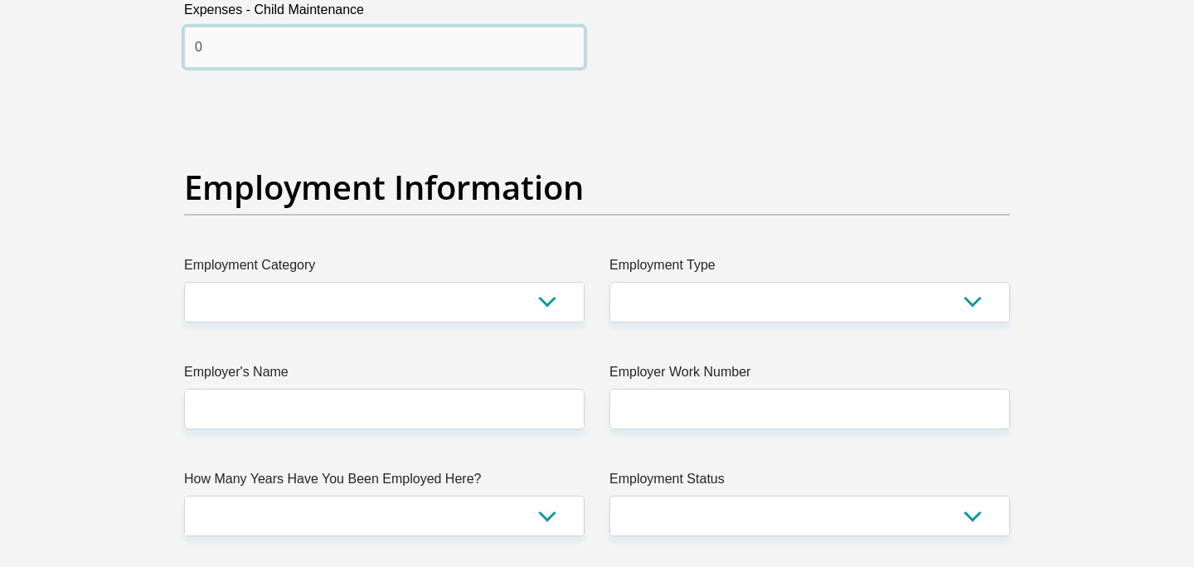
type input "0"
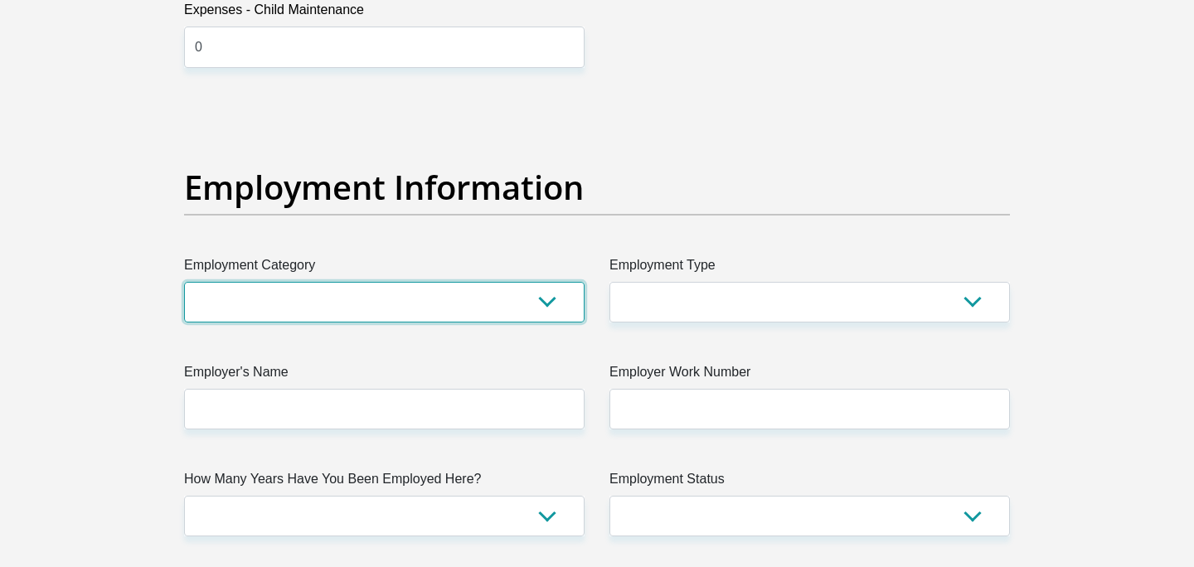
click at [500, 296] on select "AGRICULTURE ALCOHOL & TOBACCO CONSTRUCTION MATERIALS METALLURGY EQUIPMENT FOR R…" at bounding box center [384, 302] width 400 height 41
click at [339, 284] on select "AGRICULTURE ALCOHOL & TOBACCO CONSTRUCTION MATERIALS METALLURGY EQUIPMENT FOR R…" at bounding box center [384, 302] width 400 height 41
select select "48"
click at [184, 282] on select "AGRICULTURE ALCOHOL & TOBACCO CONSTRUCTION MATERIALS METALLURGY EQUIPMENT FOR R…" at bounding box center [384, 302] width 400 height 41
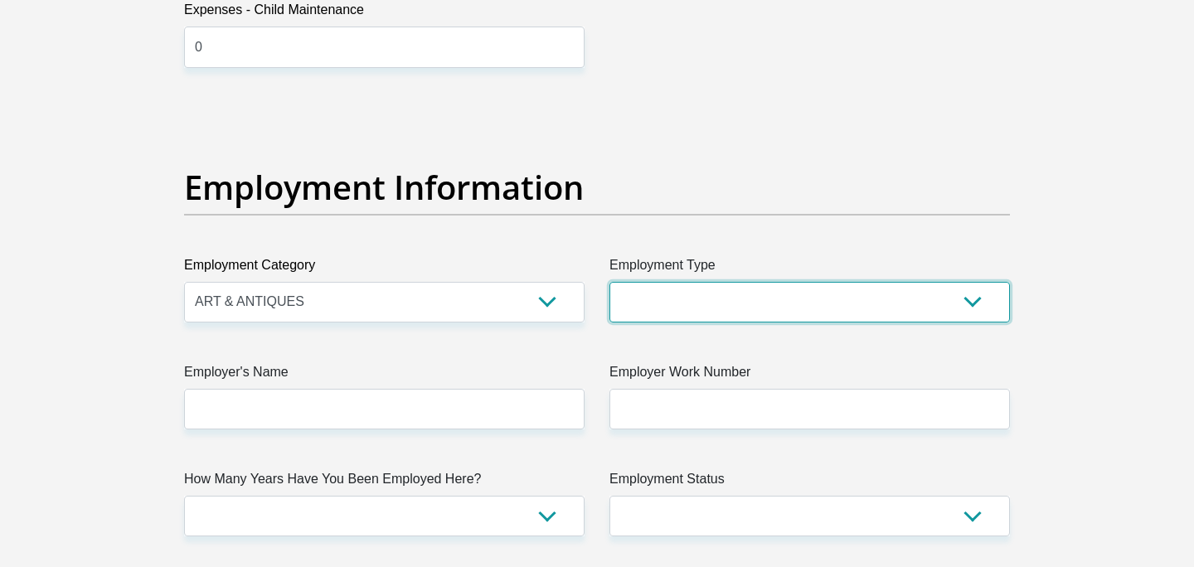
click at [682, 303] on select "College/Lecturer Craft Seller Creative Driver Executive Farmer Forces - Non Com…" at bounding box center [809, 302] width 400 height 41
select select "Creative"
click at [609, 282] on select "College/Lecturer Craft Seller Creative Driver Executive Farmer Forces - Non Com…" at bounding box center [809, 302] width 400 height 41
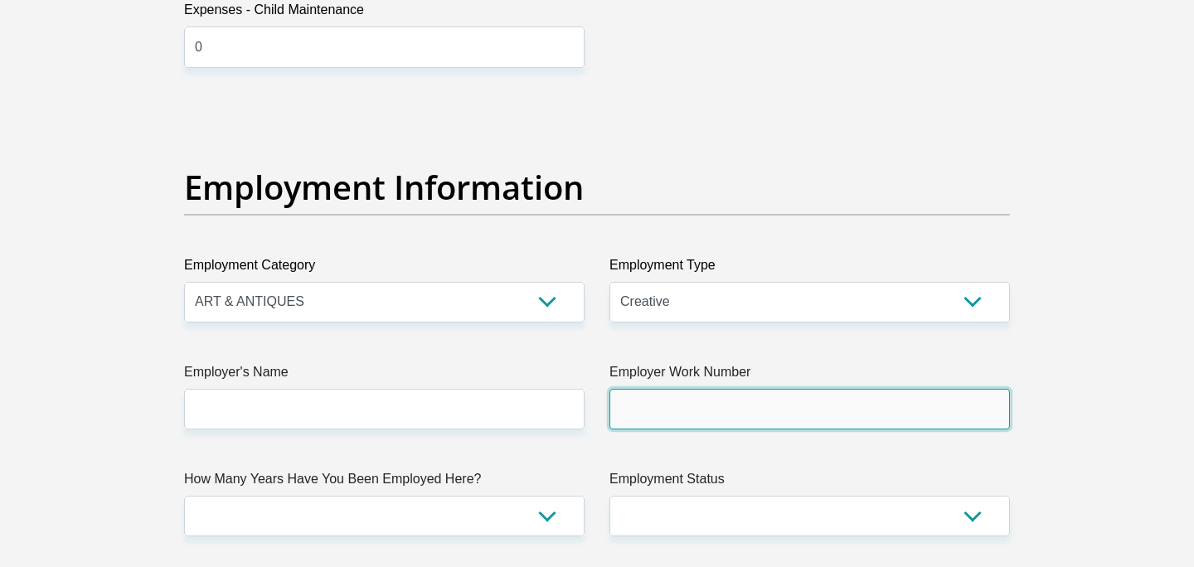
click at [650, 410] on input "Employer Work Number" at bounding box center [809, 409] width 400 height 41
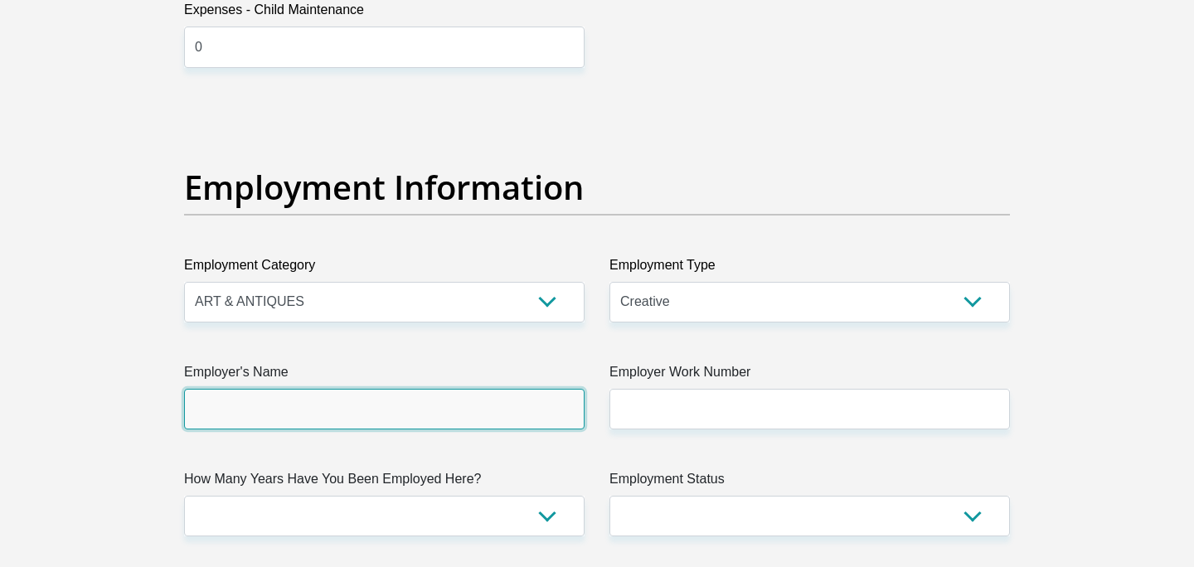
click at [533, 415] on input "Employer's Name" at bounding box center [384, 409] width 400 height 41
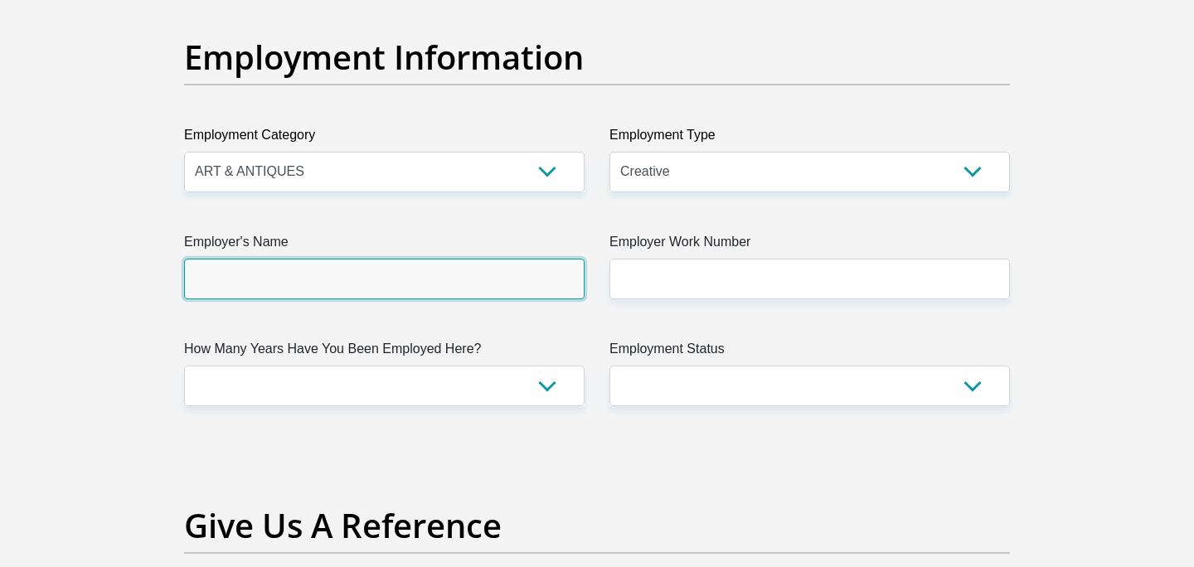
scroll to position [2989, 0]
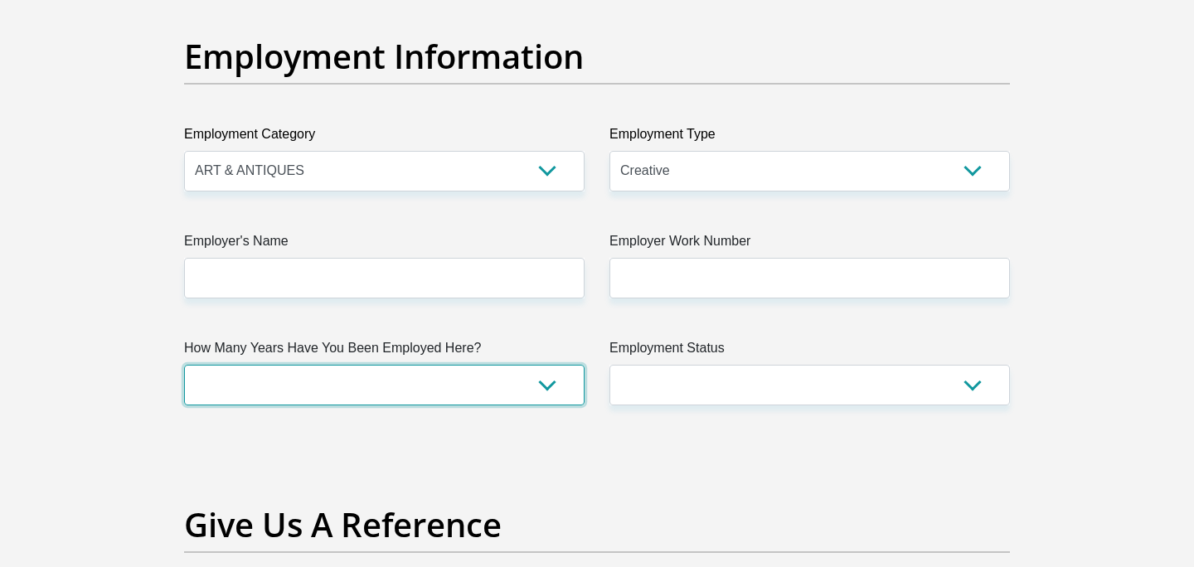
click at [527, 388] on select "less than 1 year 1-3 years 3-5 years 5+ years" at bounding box center [384, 385] width 400 height 41
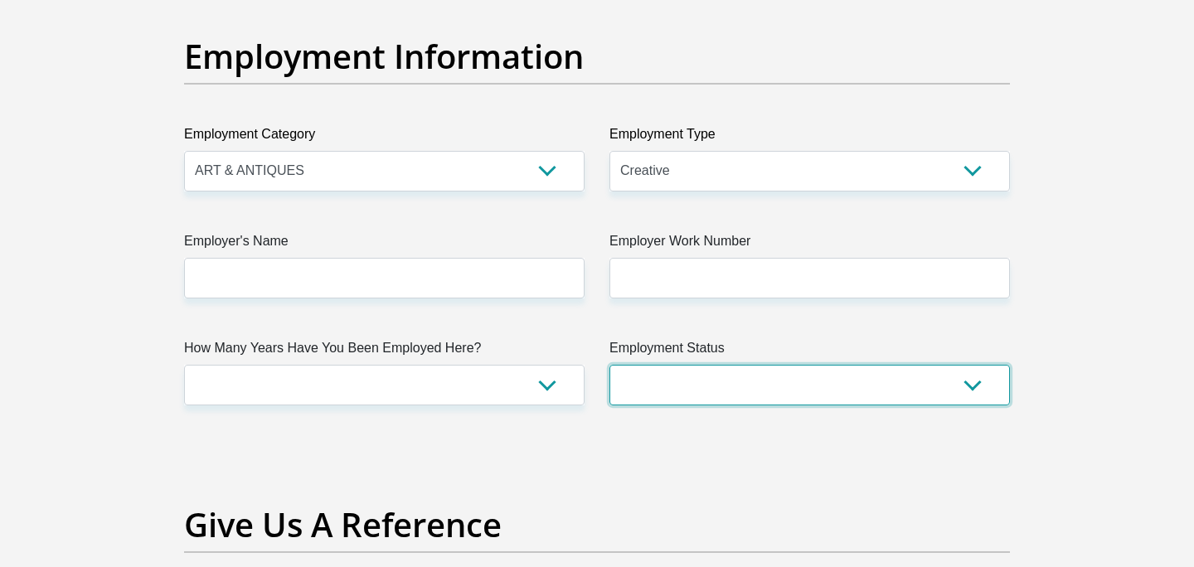
click at [654, 376] on select "Permanent/Full-time Part-time/Casual [DEMOGRAPHIC_DATA] Worker Self-Employed Ho…" at bounding box center [809, 385] width 400 height 41
select select "3"
click at [609, 365] on select "Permanent/Full-time Part-time/Casual [DEMOGRAPHIC_DATA] Worker Self-Employed Ho…" at bounding box center [809, 385] width 400 height 41
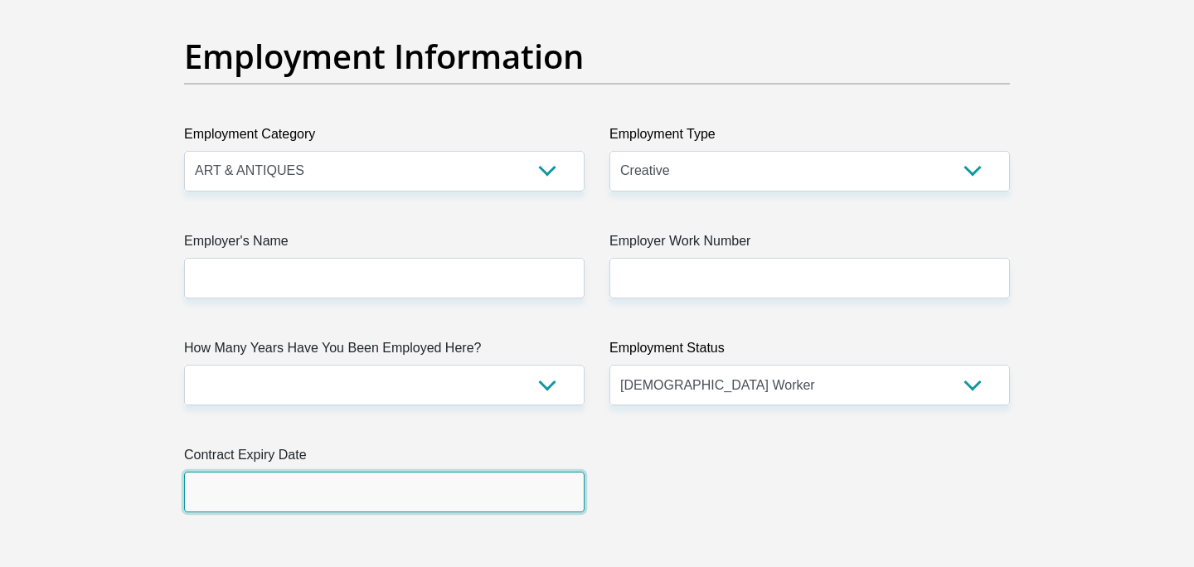
click at [518, 493] on input "text" at bounding box center [384, 492] width 400 height 41
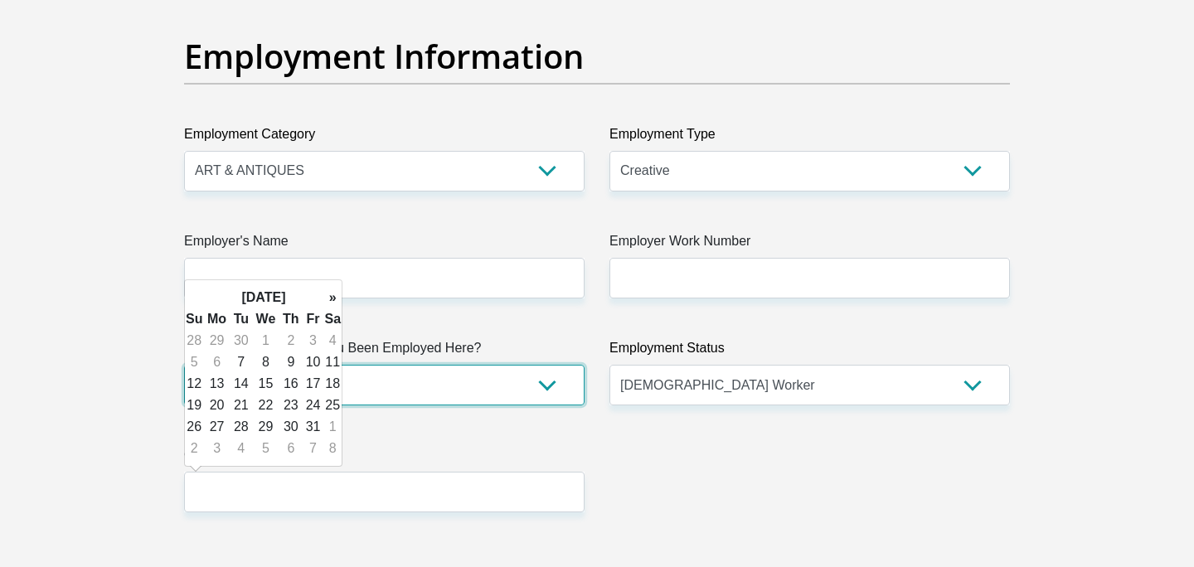
click at [539, 384] on select "less than 1 year 1-3 years 3-5 years 5+ years" at bounding box center [384, 385] width 400 height 41
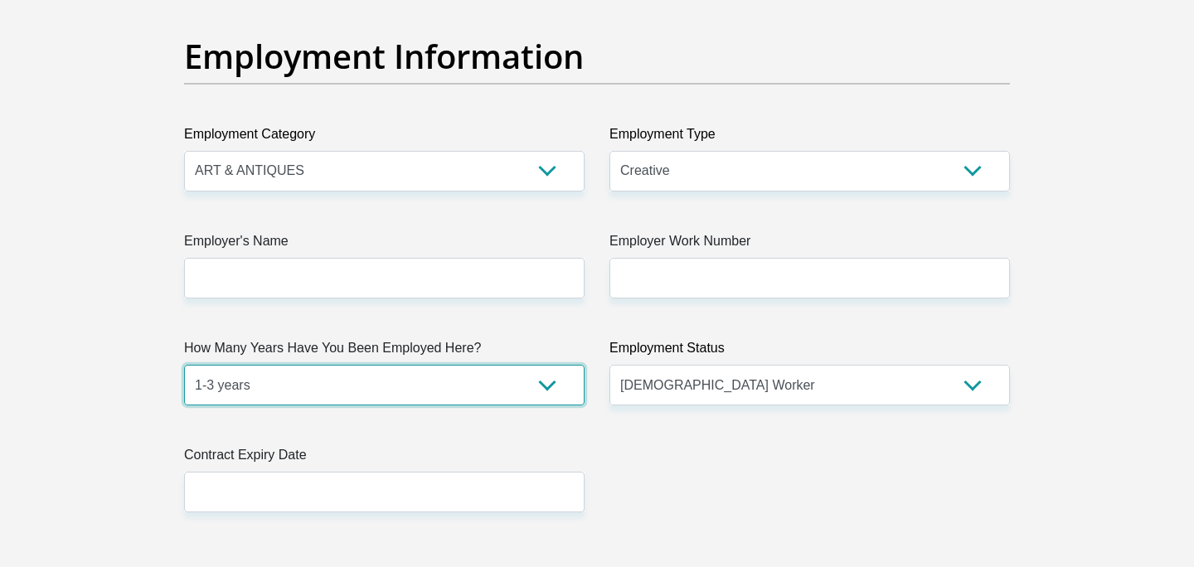
click at [184, 365] on select "less than 1 year 1-3 years 3-5 years 5+ years" at bounding box center [384, 385] width 400 height 41
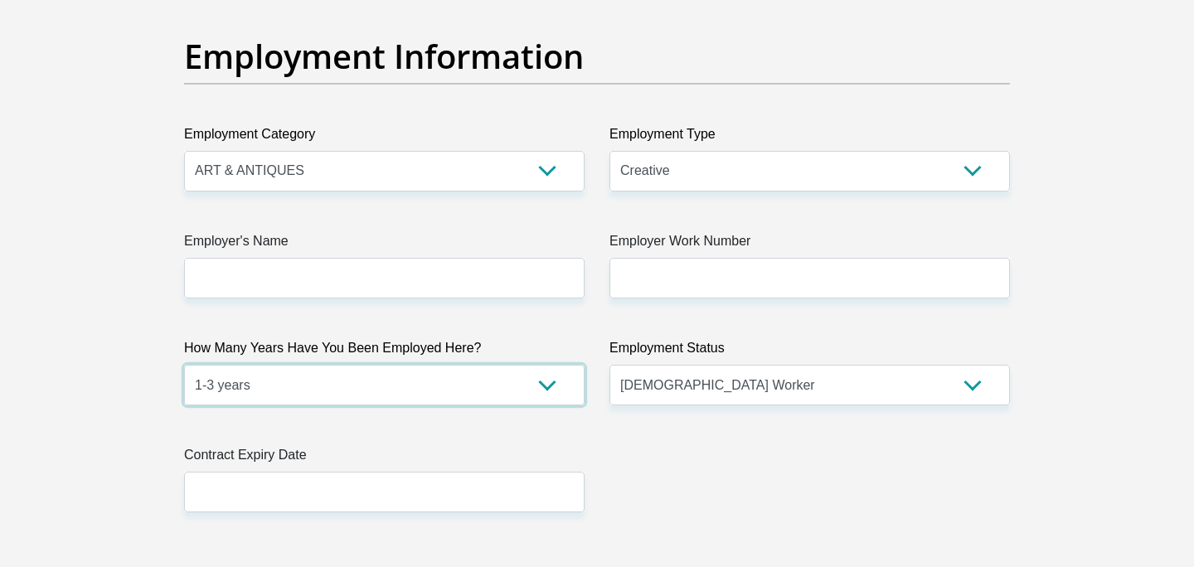
click at [545, 382] on select "less than 1 year 1-3 years 3-5 years 5+ years" at bounding box center [384, 385] width 400 height 41
select select "6"
click at [184, 365] on select "less than 1 year 1-3 years 3-5 years 5+ years" at bounding box center [384, 385] width 400 height 41
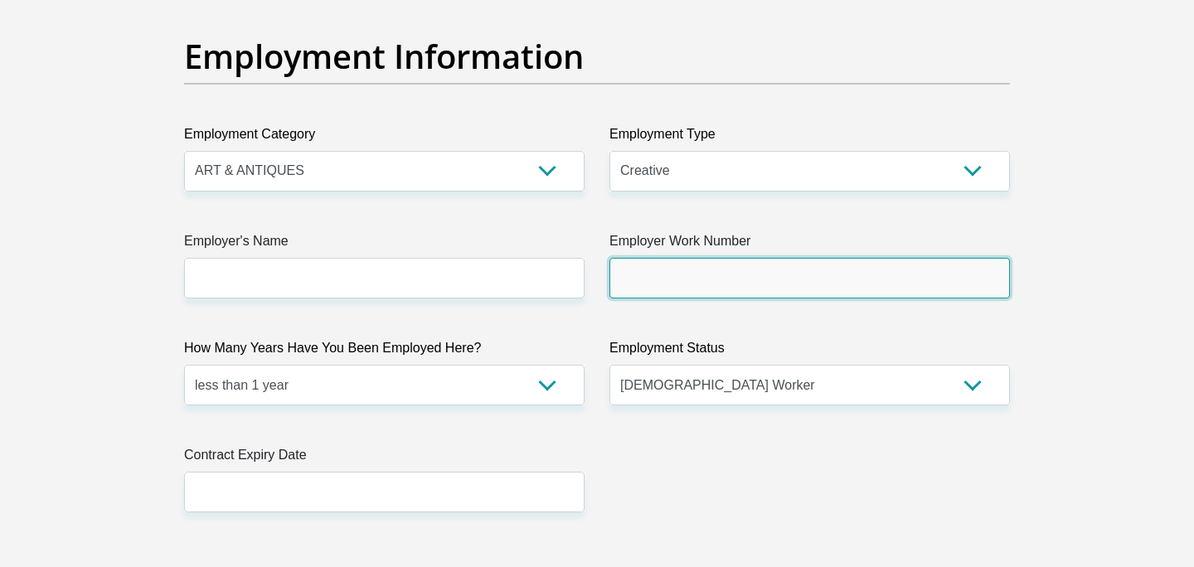
click at [661, 270] on input "Employer Work Number" at bounding box center [809, 278] width 400 height 41
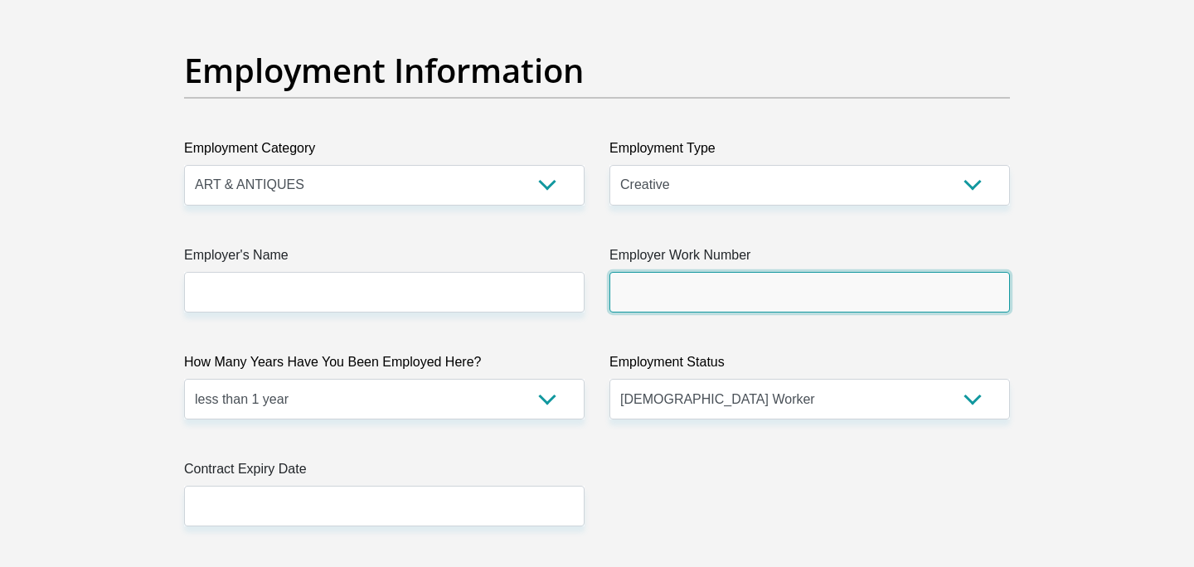
scroll to position [2973, 0]
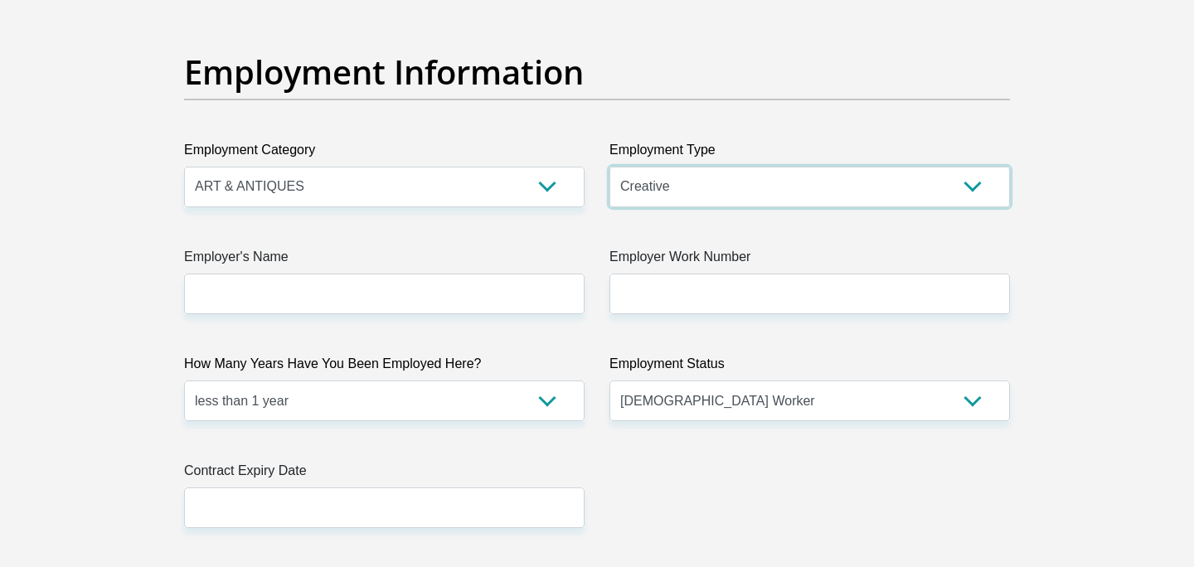
click at [672, 185] on select "College/Lecturer Craft Seller Creative Driver Executive Farmer Forces - Non Com…" at bounding box center [809, 187] width 400 height 41
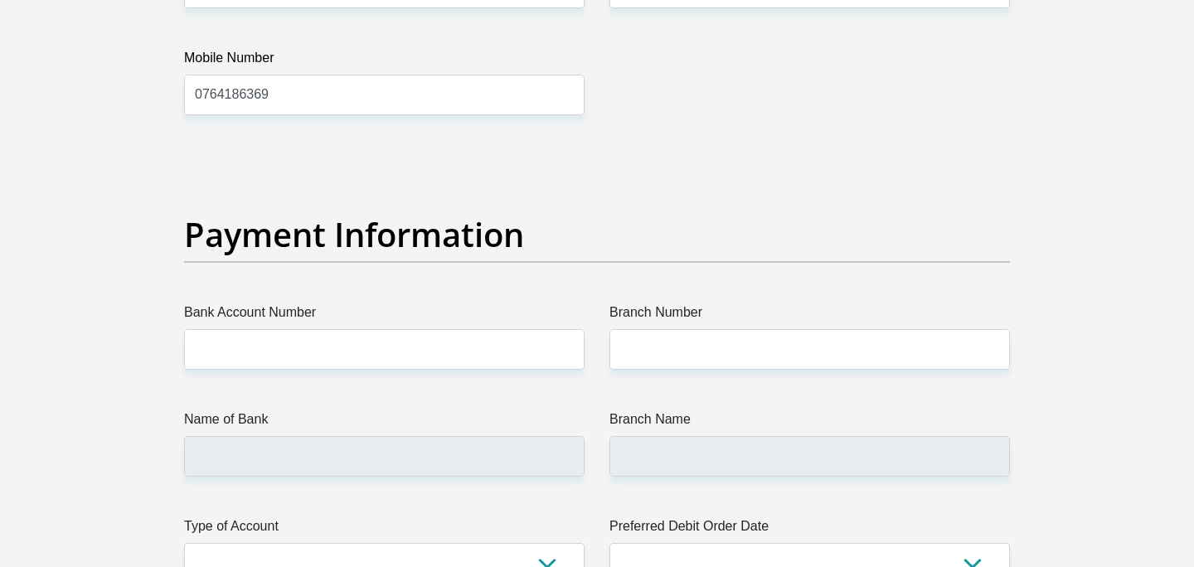
scroll to position [3751, 0]
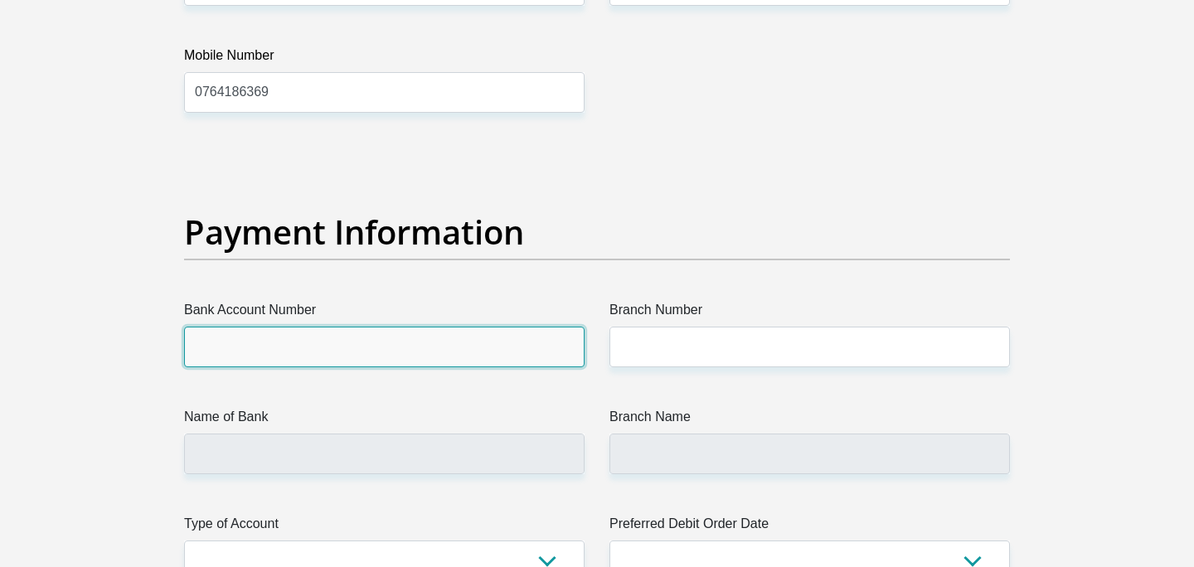
click at [551, 349] on input "Bank Account Number" at bounding box center [384, 347] width 400 height 41
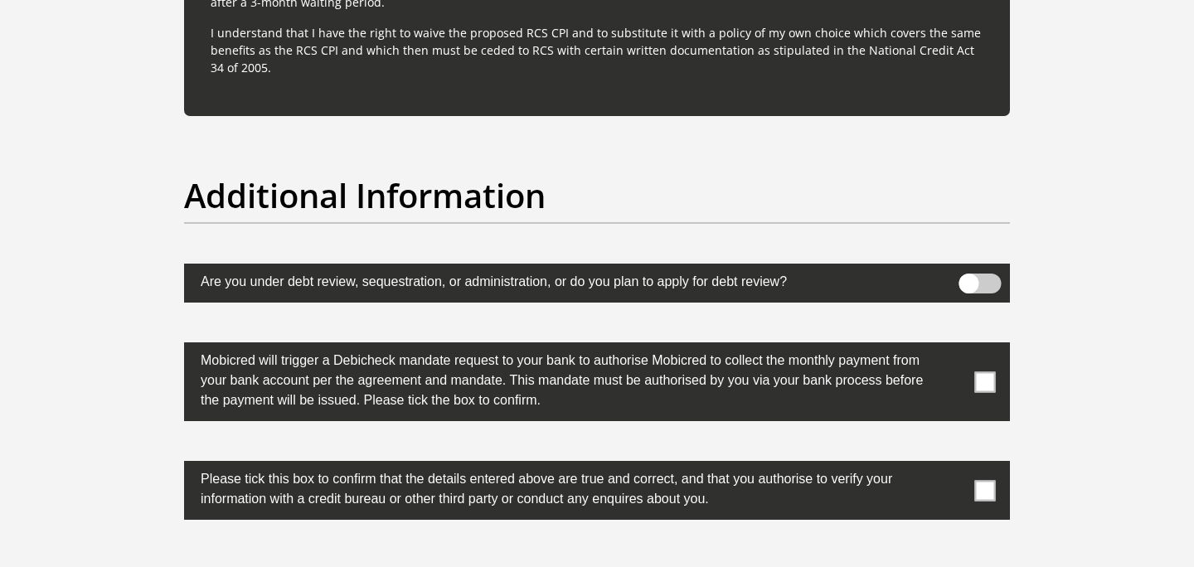
scroll to position [4881, 0]
